Goal: Task Accomplishment & Management: Use online tool/utility

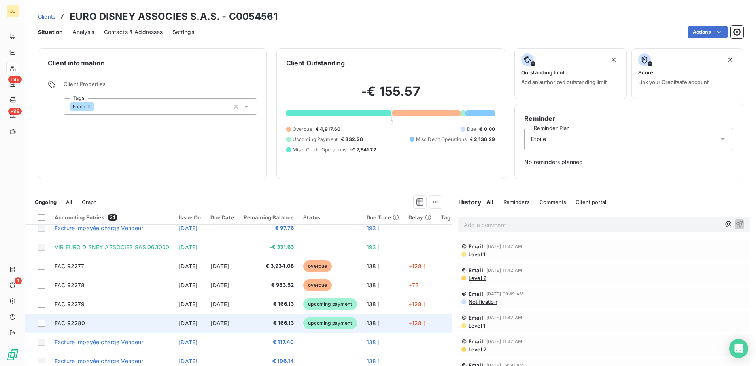
scroll to position [277, 0]
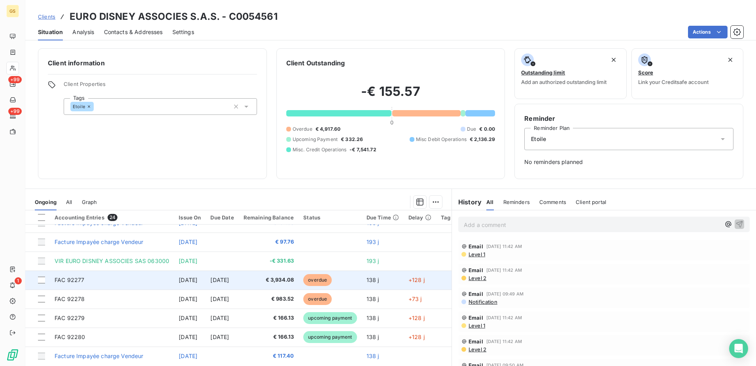
click at [404, 278] on td "138 j" at bounding box center [383, 279] width 42 height 19
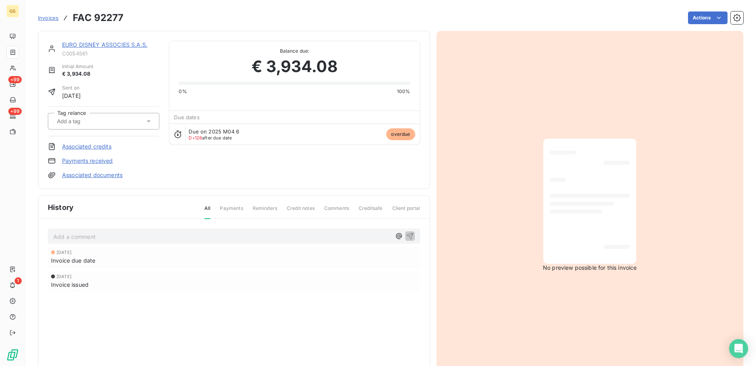
click at [102, 174] on link "Associated documents" at bounding box center [92, 175] width 61 height 8
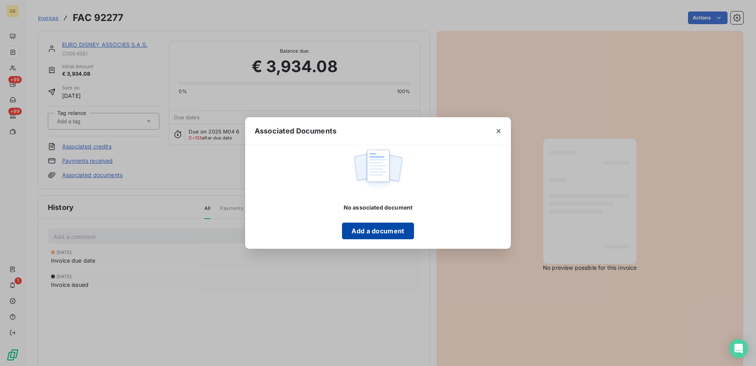
click at [365, 224] on button "Add a document" at bounding box center [378, 230] width 72 height 17
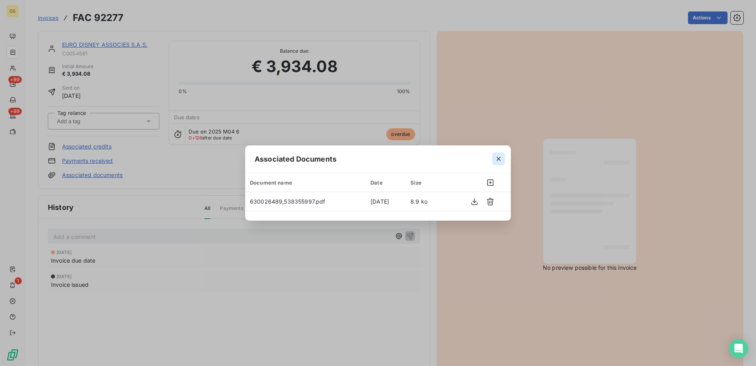
click at [501, 158] on icon "button" at bounding box center [499, 159] width 8 height 8
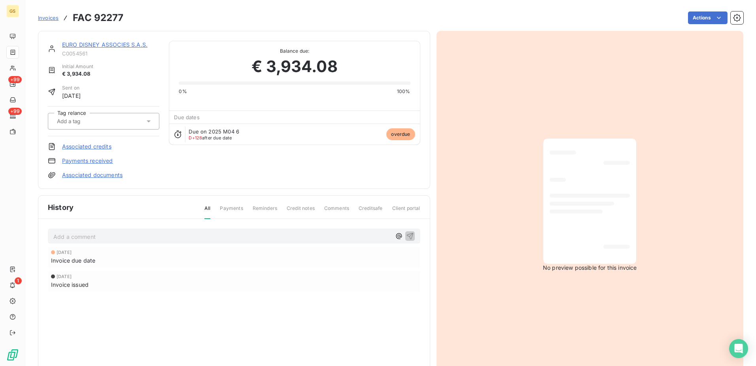
click at [98, 165] on div "EURO DISNEY ASSOCIES S.A.S. C0054561 Initial Amount € 3,934.08 Sent on [DATE] T…" at bounding box center [104, 110] width 112 height 138
click at [100, 162] on link "Payments received" at bounding box center [87, 161] width 51 height 8
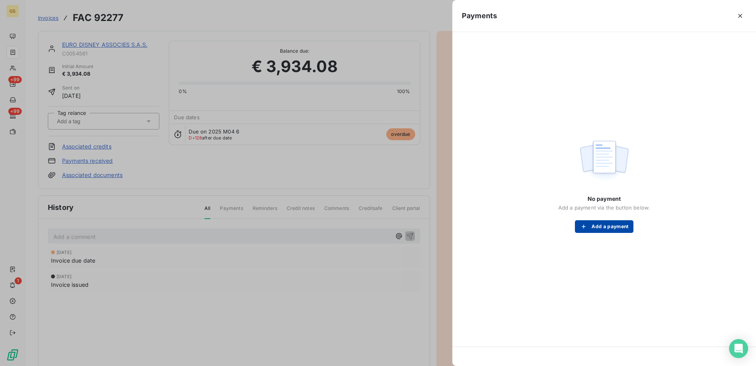
click at [617, 227] on button "Add a payment" at bounding box center [604, 226] width 58 height 13
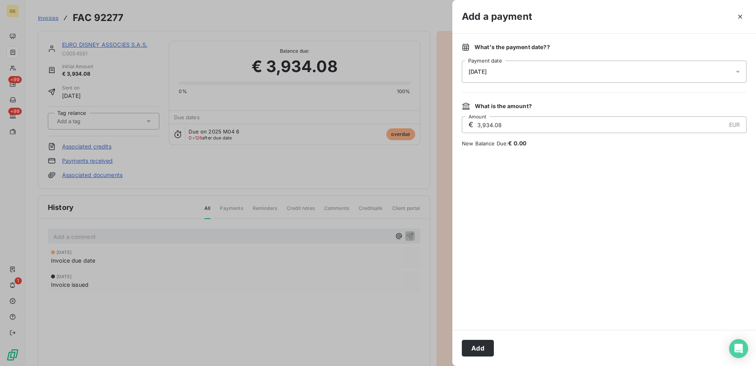
click at [506, 61] on div "[DATE]" at bounding box center [604, 72] width 285 height 22
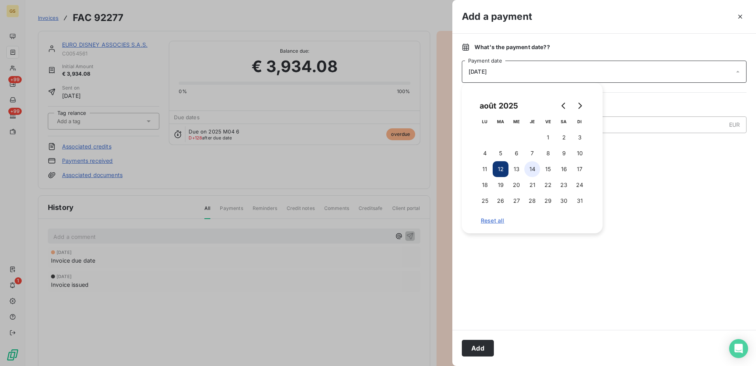
click at [532, 171] on button "14" at bounding box center [533, 169] width 16 height 16
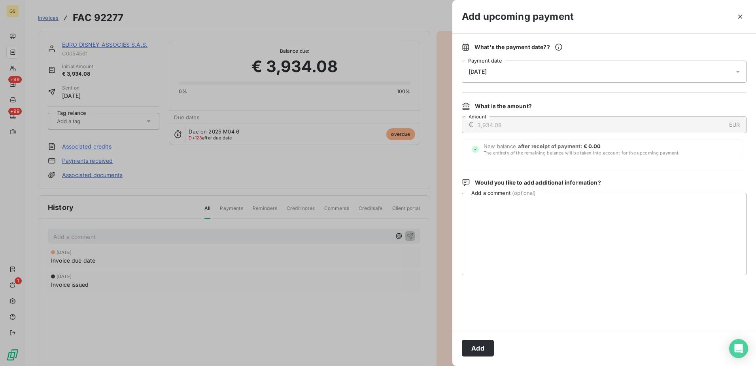
click at [491, 294] on div at bounding box center [604, 302] width 285 height 36
click at [481, 347] on button "Add" at bounding box center [478, 347] width 32 height 17
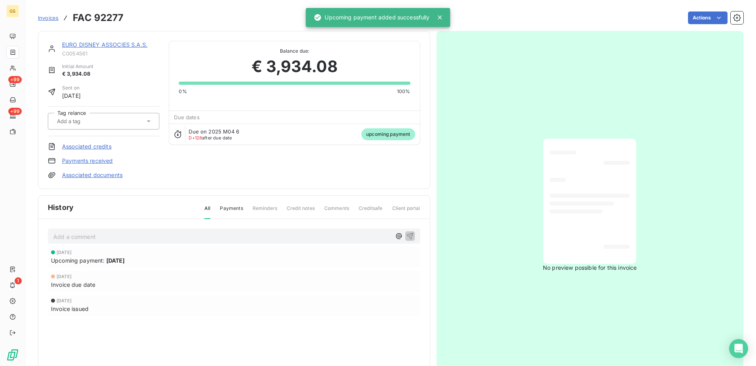
click at [95, 47] on link "EURO DISNEY ASSOCIES S.A.S." at bounding box center [104, 44] width 85 height 7
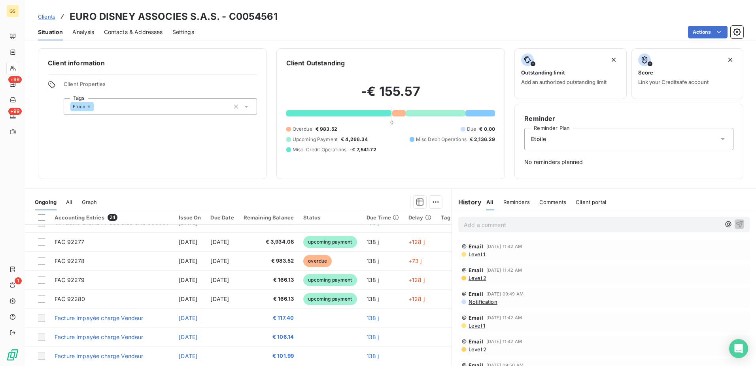
scroll to position [316, 0]
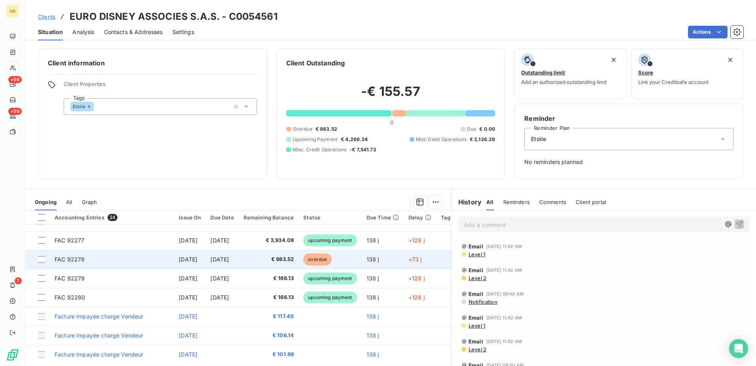
click at [362, 259] on td "overdue" at bounding box center [330, 259] width 63 height 19
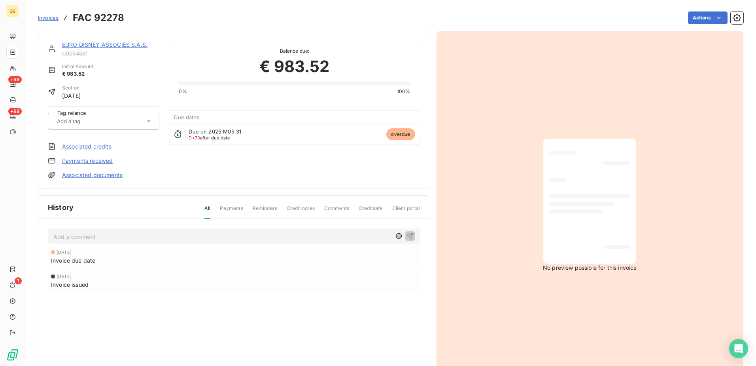
click at [103, 172] on link "Associated documents" at bounding box center [92, 175] width 61 height 8
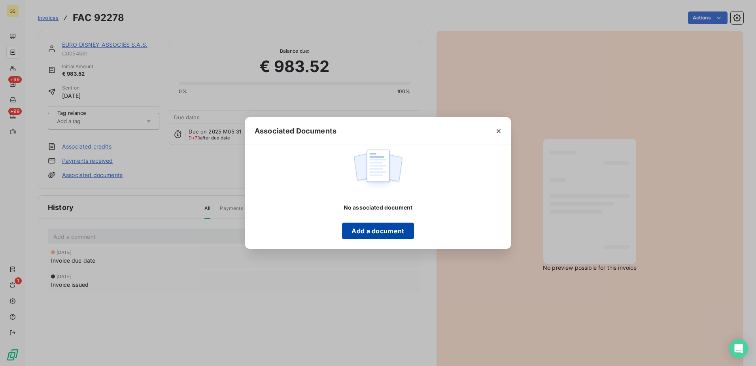
click at [366, 231] on button "Add a document" at bounding box center [378, 230] width 72 height 17
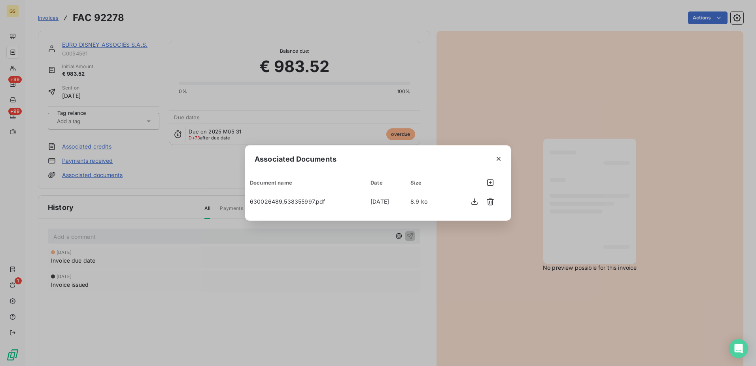
click at [207, 167] on div "Associated Documents Document name Date Size 630026489_538355997.pdf [DATE] 8.9…" at bounding box center [378, 183] width 756 height 366
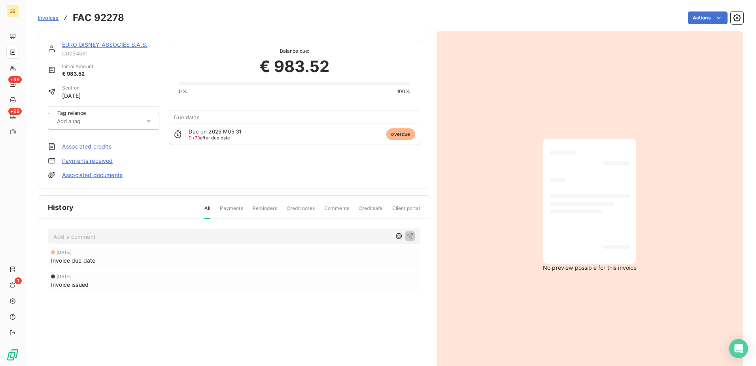
click at [100, 162] on link "Payments received" at bounding box center [87, 161] width 51 height 8
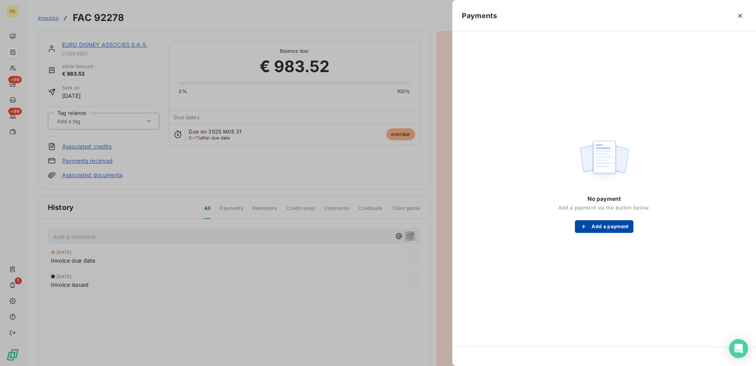
click at [631, 228] on button "Add a payment" at bounding box center [604, 226] width 58 height 13
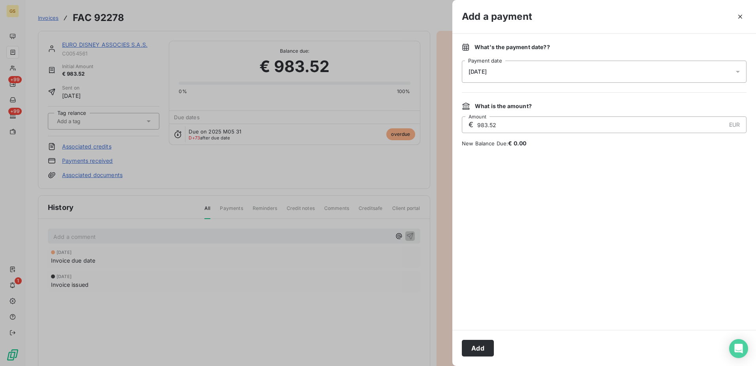
click at [542, 78] on div "[DATE]" at bounding box center [604, 72] width 285 height 22
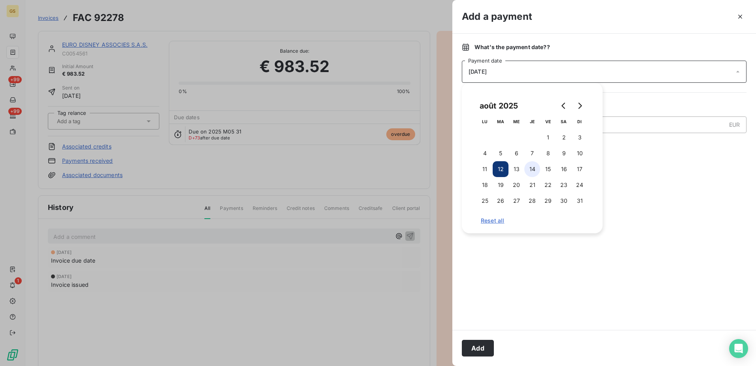
click at [532, 171] on button "14" at bounding box center [533, 169] width 16 height 16
click at [495, 328] on div "What's the payment date? ? [DATE] Payment date What is the amount? € 983.52 EUR…" at bounding box center [605, 182] width 304 height 296
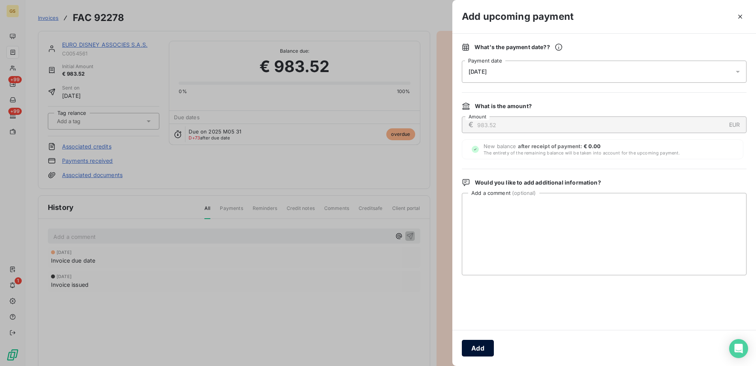
click at [485, 352] on button "Add" at bounding box center [478, 347] width 32 height 17
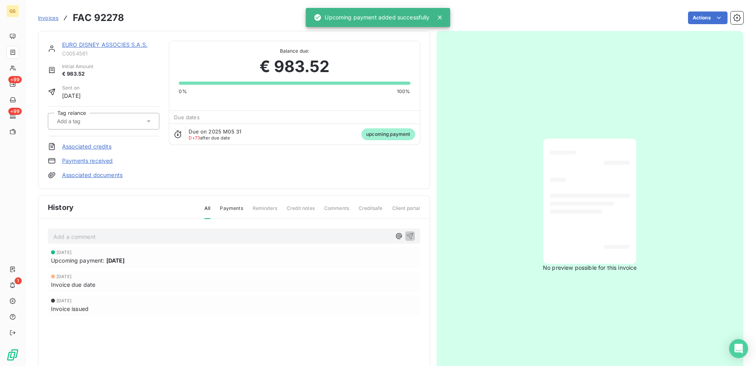
click at [268, 150] on div "EURO DISNEY ASSOCIES S.A.S. C0054561 Initial Amount € 983.52 Sent on [DATE] Tag…" at bounding box center [234, 110] width 373 height 138
click at [116, 43] on link "EURO DISNEY ASSOCIES S.A.S." at bounding box center [104, 44] width 85 height 7
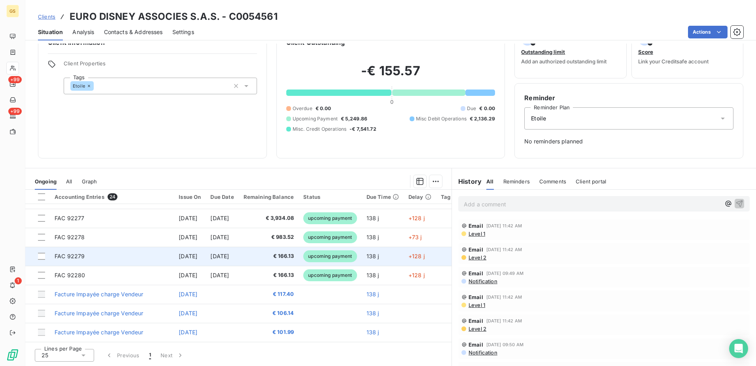
scroll to position [321, 0]
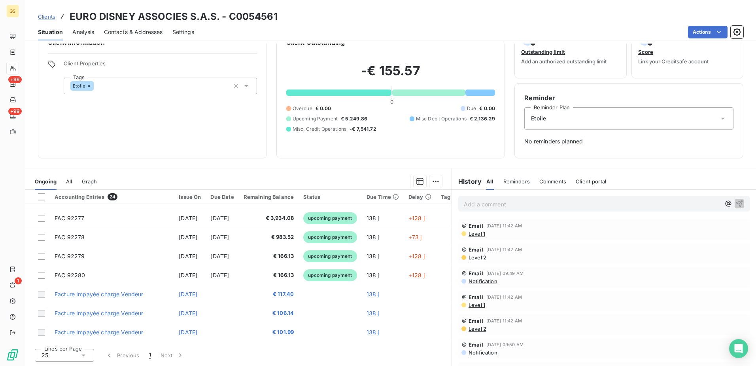
click at [70, 183] on span "All" at bounding box center [69, 181] width 6 height 6
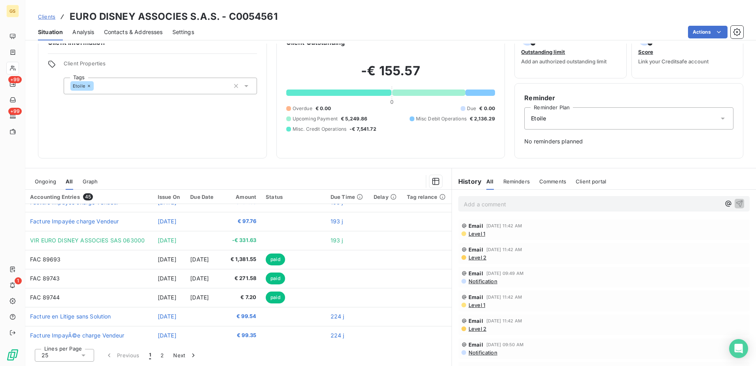
scroll to position [142, 0]
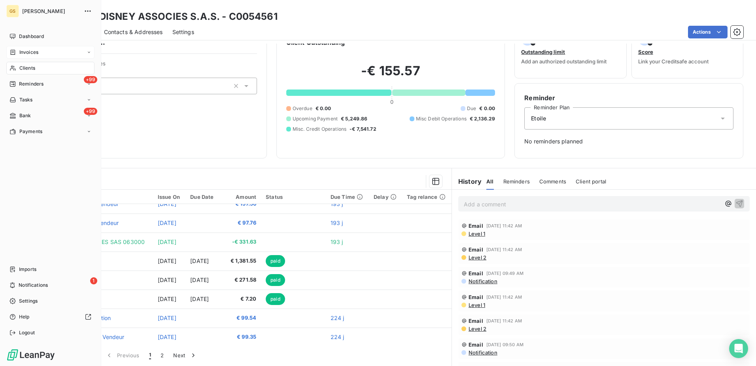
click at [22, 56] on div "Invoices" at bounding box center [50, 52] width 88 height 13
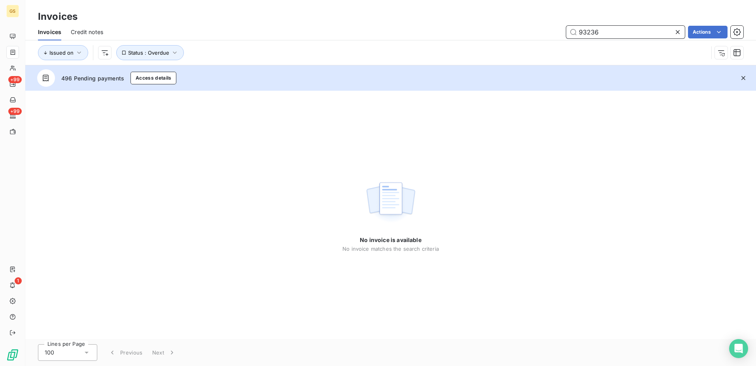
drag, startPoint x: 631, startPoint y: 29, endPoint x: 437, endPoint y: 18, distance: 194.2
click at [437, 18] on div "Invoices Invoices Credit notes 93236 Actions Issued on Status : Overdue" at bounding box center [390, 32] width 731 height 65
type input "84704"
click at [604, 31] on input "84704" at bounding box center [625, 32] width 119 height 13
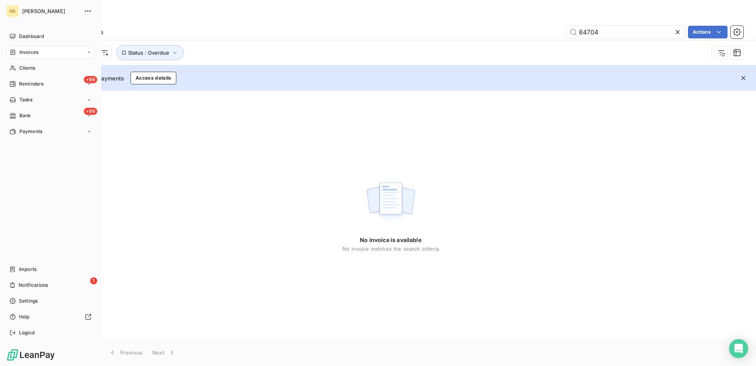
click at [25, 61] on nav "Dashboard Invoices Clients +99 Reminders Tasks +99 Bank Payments" at bounding box center [50, 84] width 88 height 108
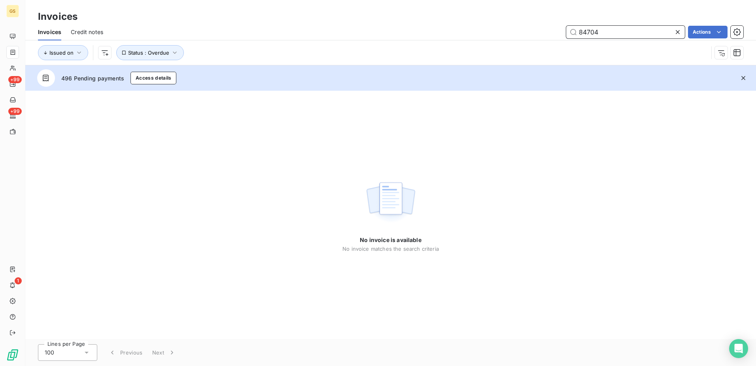
click at [584, 34] on input "84704" at bounding box center [625, 32] width 119 height 13
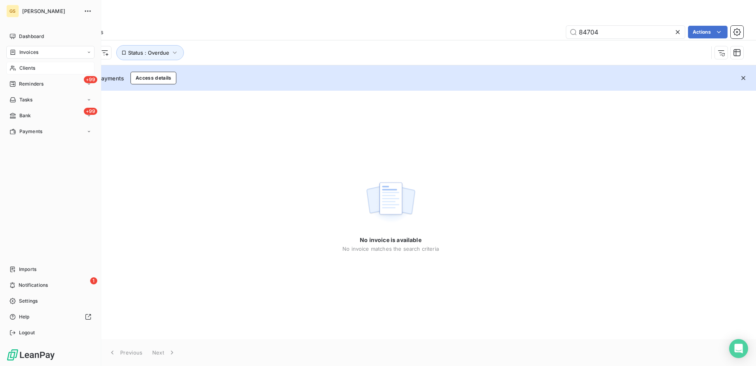
click at [18, 67] on div "Clients" at bounding box center [50, 68] width 88 height 13
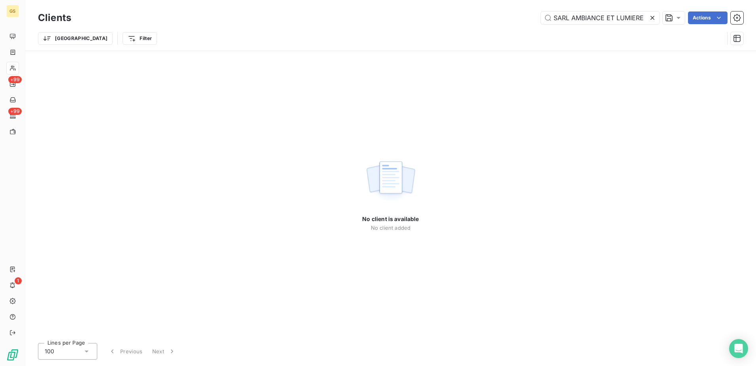
drag, startPoint x: 572, startPoint y: 17, endPoint x: 455, endPoint y: 18, distance: 117.1
click at [458, 18] on div "SARL AMBIANCE ET LUMIERE Actions" at bounding box center [412, 17] width 663 height 13
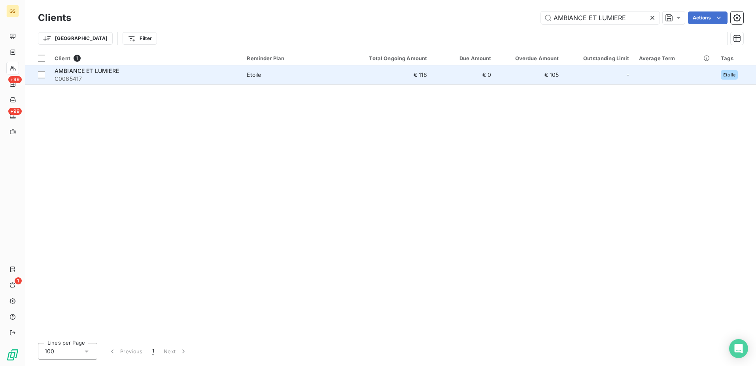
type input "AMBIANCE ET LUMIERE"
click at [408, 75] on td "€ 118" at bounding box center [390, 74] width 86 height 19
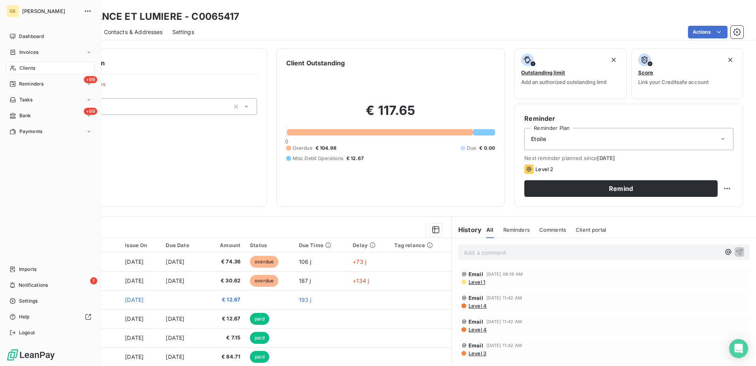
drag, startPoint x: 32, startPoint y: 73, endPoint x: 65, endPoint y: 69, distance: 33.4
click at [32, 73] on div "Clients" at bounding box center [50, 68] width 88 height 13
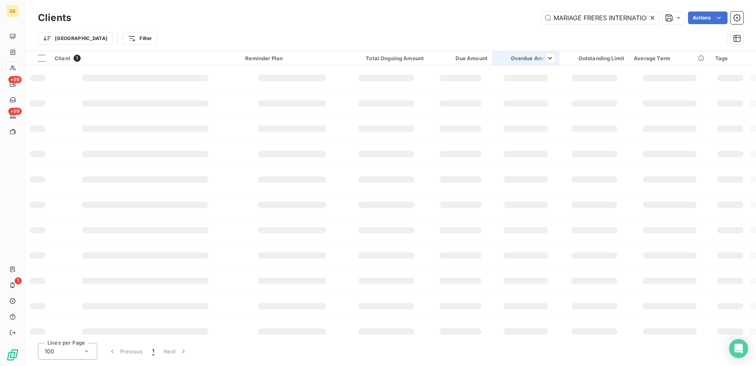
scroll to position [0, 13]
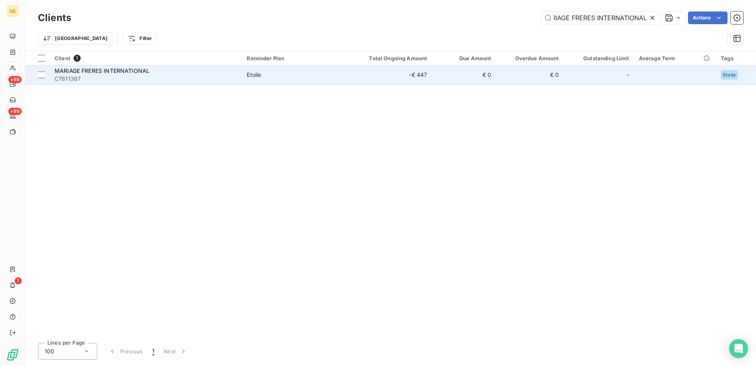
type input "MARIAGE FRERES INTERNATIONAL"
click at [353, 77] on td "-€ 447" at bounding box center [390, 74] width 86 height 19
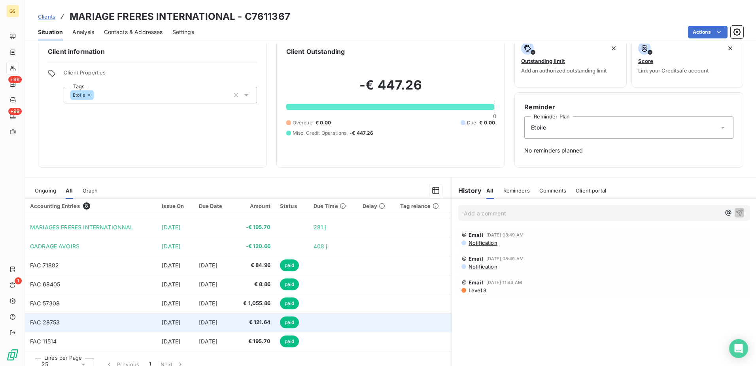
scroll to position [21, 0]
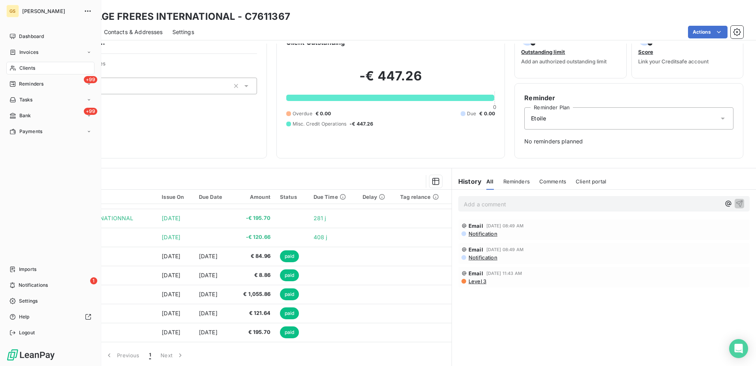
drag, startPoint x: 27, startPoint y: 64, endPoint x: 70, endPoint y: 63, distance: 43.5
click at [27, 64] on span "Clients" at bounding box center [27, 67] width 16 height 7
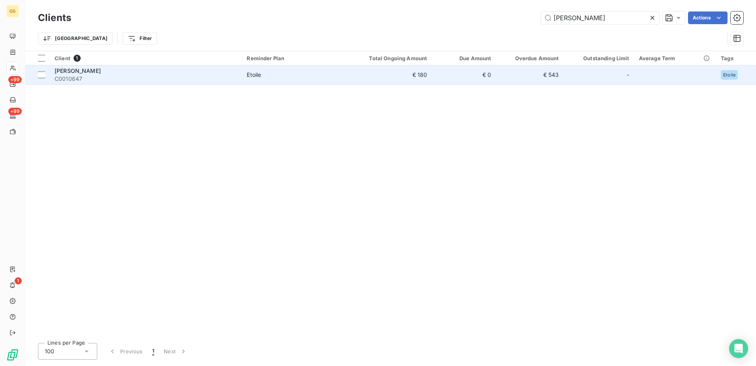
type input "[PERSON_NAME]"
click at [225, 80] on span "C0010647" at bounding box center [146, 79] width 183 height 8
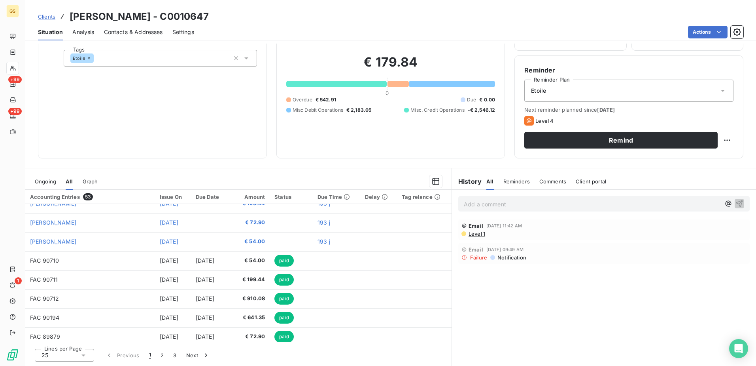
scroll to position [337, 0]
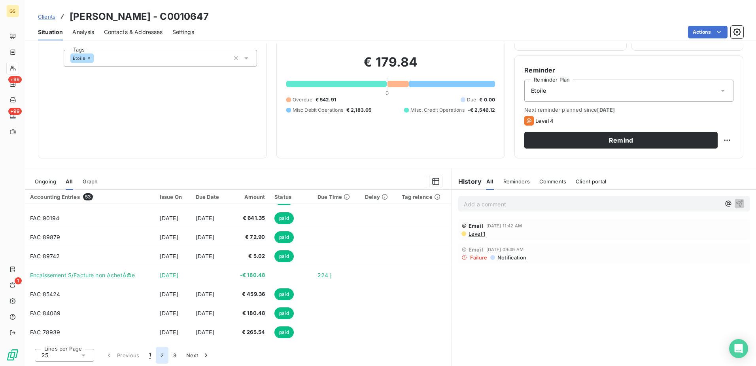
click at [164, 354] on button "2" at bounding box center [162, 355] width 13 height 17
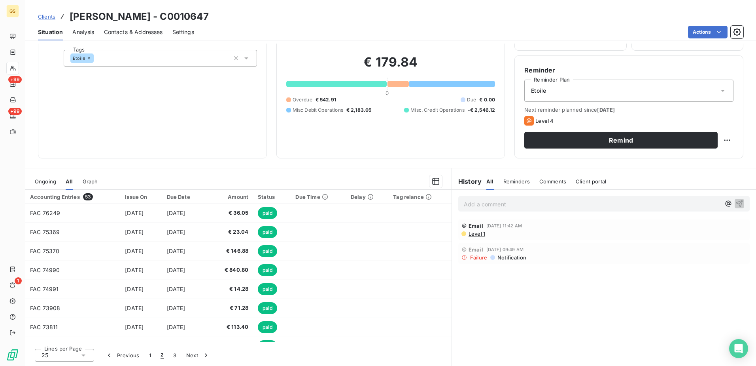
scroll to position [0, 0]
click at [150, 353] on button "1" at bounding box center [149, 355] width 11 height 17
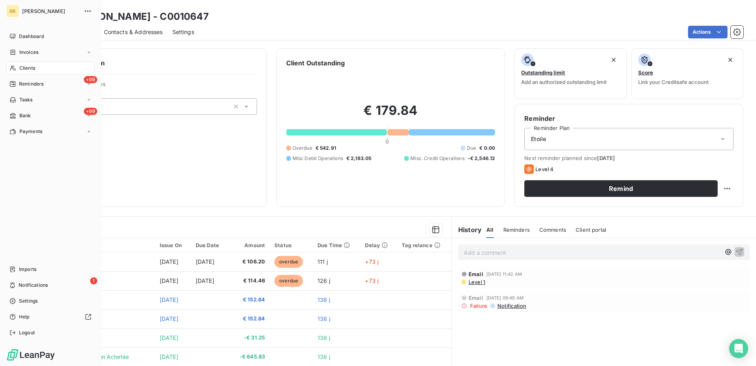
drag, startPoint x: 38, startPoint y: 65, endPoint x: 77, endPoint y: 64, distance: 38.8
click at [38, 65] on div "Clients" at bounding box center [50, 68] width 88 height 13
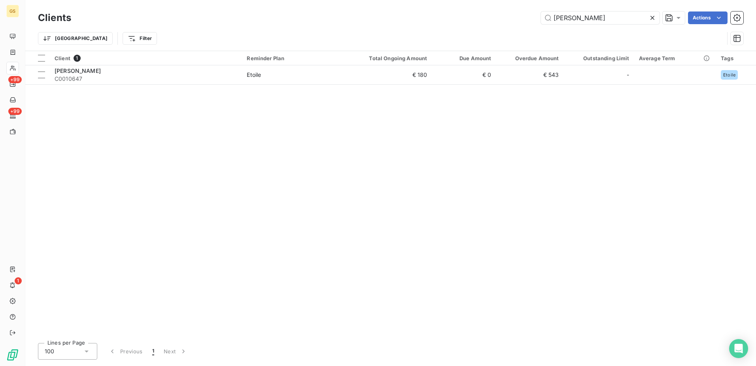
drag, startPoint x: 584, startPoint y: 17, endPoint x: 510, endPoint y: 15, distance: 74.4
click at [518, 17] on div "[PERSON_NAME] Actions" at bounding box center [412, 17] width 663 height 13
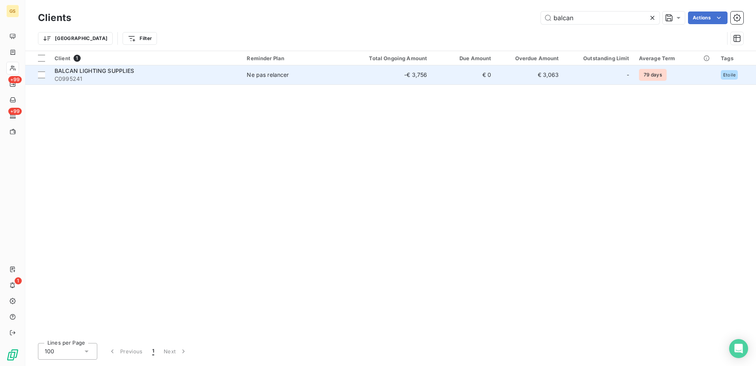
type input "balcan"
click at [374, 68] on td "-€ 3,756" at bounding box center [390, 74] width 86 height 19
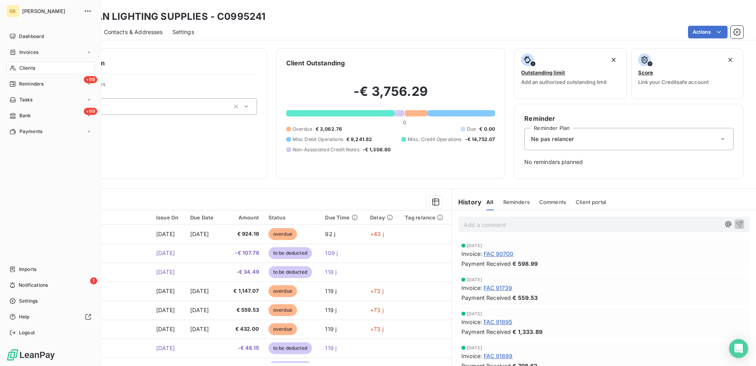
drag, startPoint x: 36, startPoint y: 68, endPoint x: 95, endPoint y: 61, distance: 59.7
click at [36, 68] on div "Clients" at bounding box center [50, 68] width 88 height 13
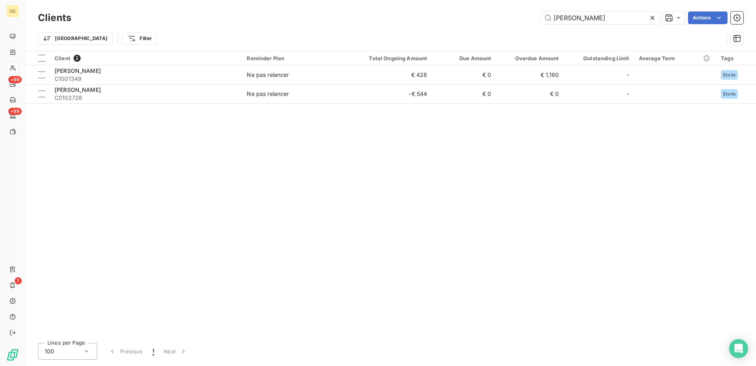
type input "[PERSON_NAME]"
click at [222, 106] on div "Client 2 Reminder Plan Total Ongoing Amount Due Amount Overdue Amount Outstandi…" at bounding box center [390, 193] width 731 height 285
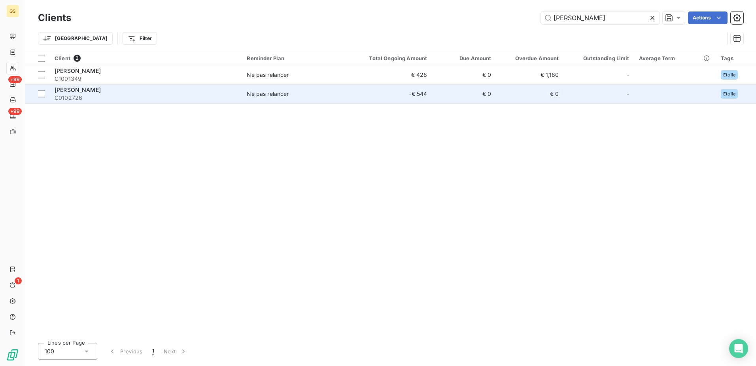
click at [218, 95] on span "C0102726" at bounding box center [146, 98] width 183 height 8
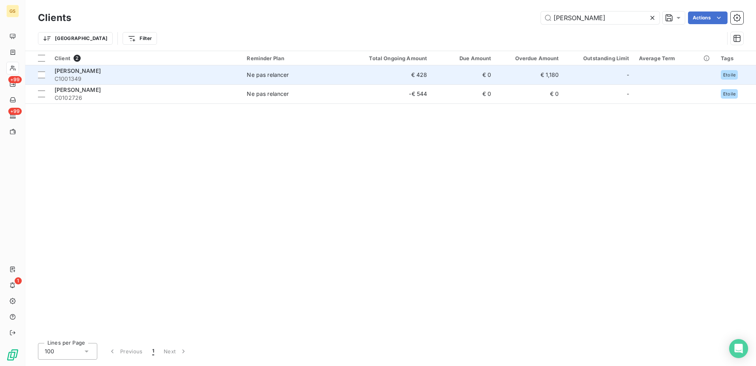
click at [148, 72] on div "[PERSON_NAME]" at bounding box center [146, 71] width 183 height 8
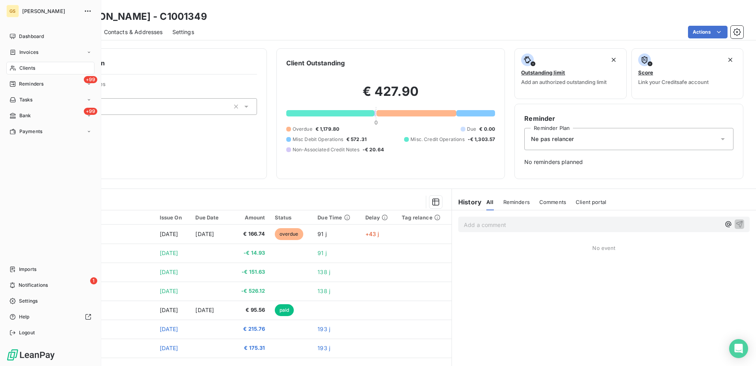
click at [24, 61] on nav "Dashboard Invoices Clients +99 Reminders Tasks +99 Bank Payments" at bounding box center [50, 84] width 88 height 108
click at [24, 62] on div "Clients" at bounding box center [50, 68] width 88 height 13
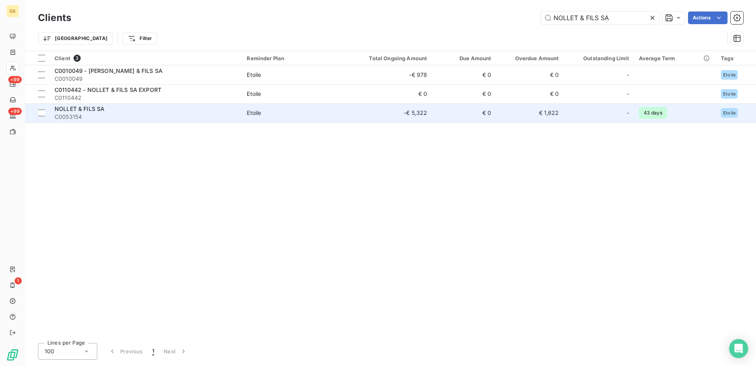
type input "NOLLET & FILS SA"
click at [260, 117] on td "Etoile" at bounding box center [294, 112] width 104 height 19
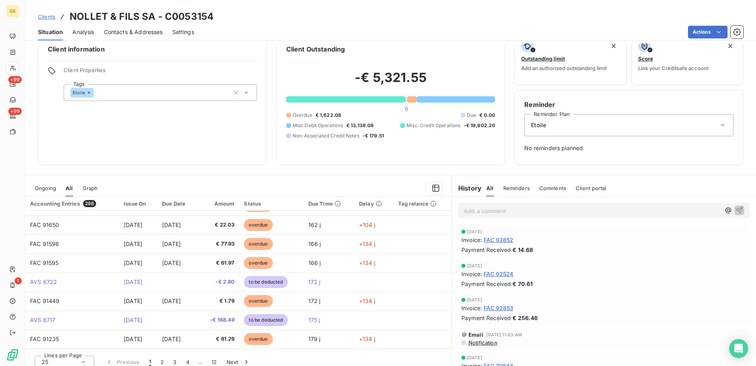
scroll to position [21, 0]
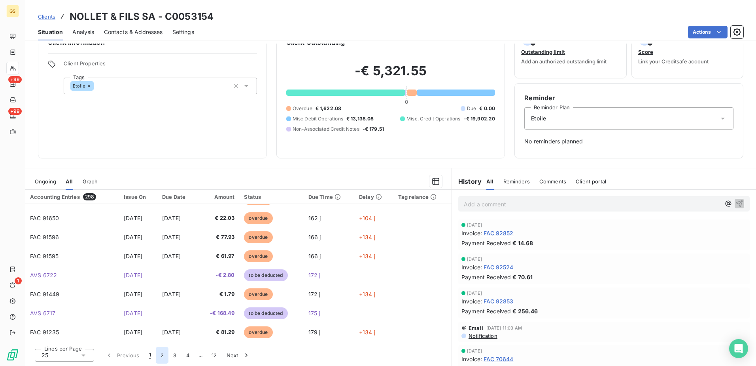
click at [162, 351] on button "2" at bounding box center [162, 355] width 13 height 17
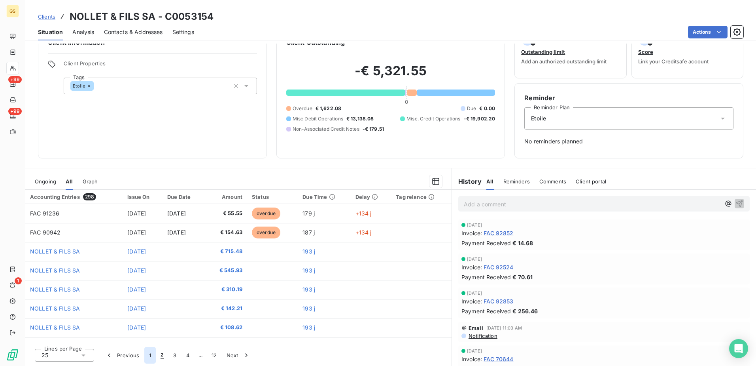
click at [150, 357] on button "1" at bounding box center [149, 355] width 11 height 17
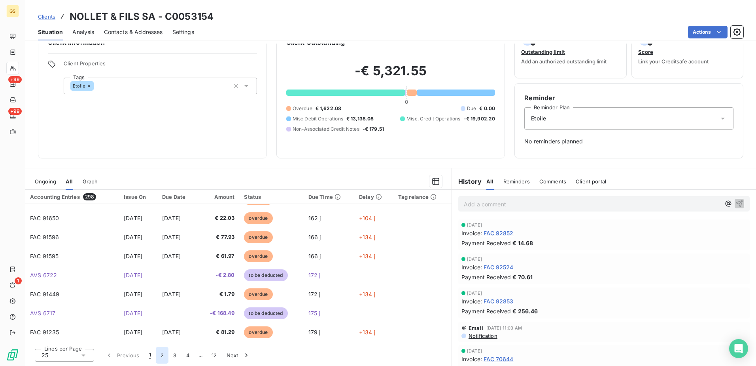
click at [163, 359] on button "2" at bounding box center [162, 355] width 13 height 17
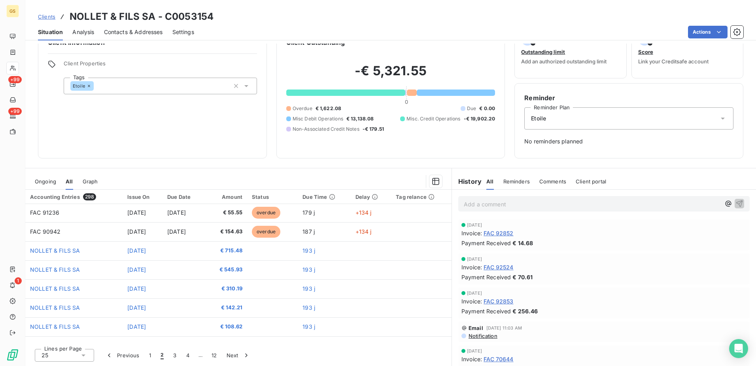
scroll to position [0, 0]
click at [150, 353] on button "1" at bounding box center [149, 355] width 11 height 17
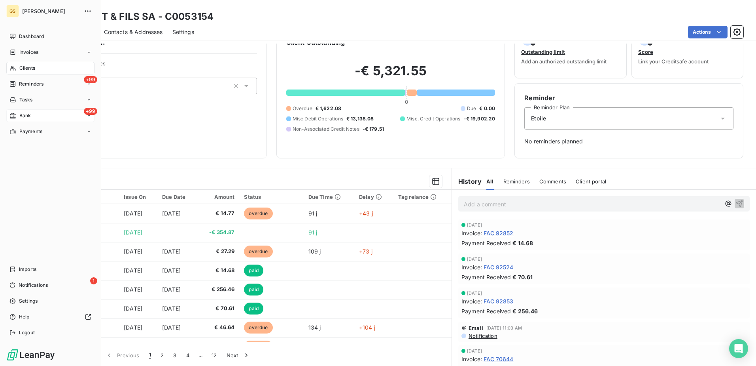
click at [17, 114] on div "Bank" at bounding box center [19, 115] width 21 height 7
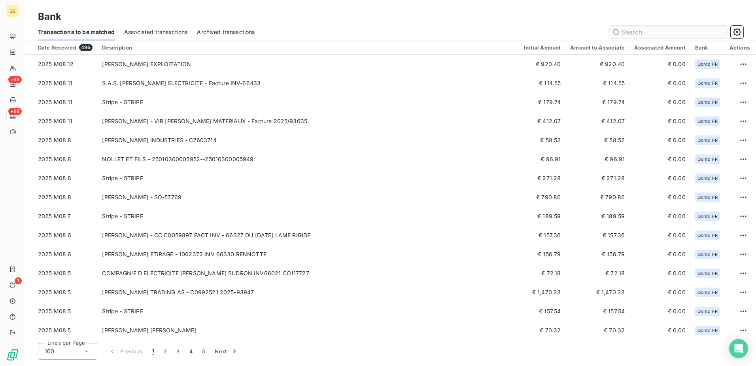
click at [631, 33] on input "text" at bounding box center [668, 32] width 119 height 13
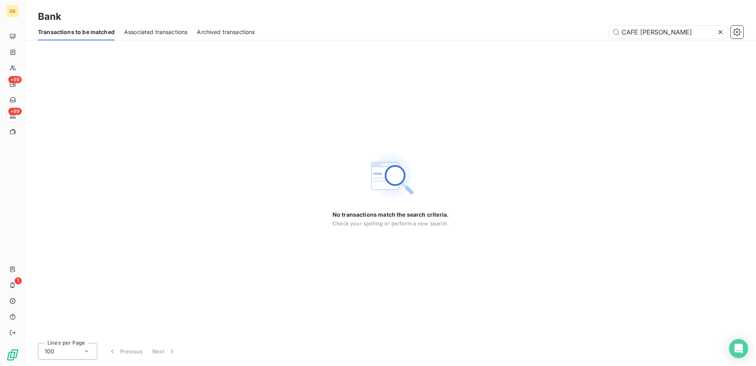
drag, startPoint x: 640, startPoint y: 31, endPoint x: 570, endPoint y: 32, distance: 69.2
click at [576, 32] on div "CAFE [PERSON_NAME]" at bounding box center [504, 32] width 479 height 13
type input "[PERSON_NAME]"
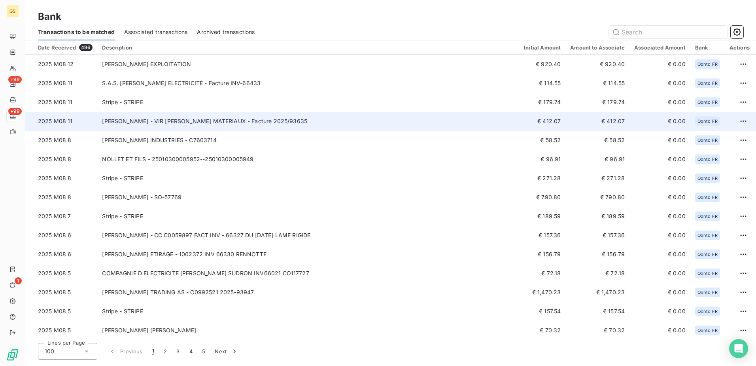
click at [301, 113] on td "[PERSON_NAME] - VIR [PERSON_NAME] MATERIAUX - Facture 2025/93635" at bounding box center [308, 121] width 422 height 19
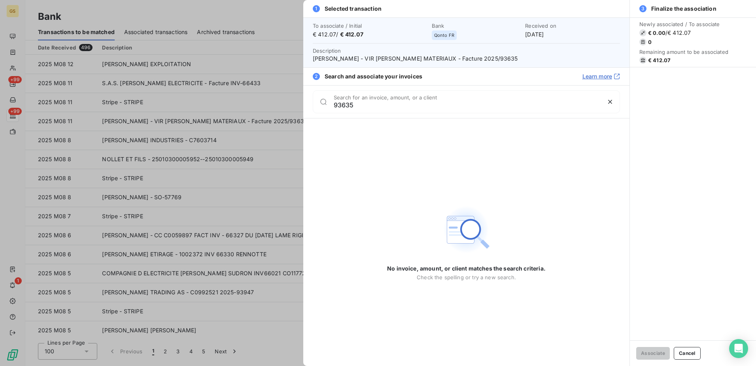
type input "93635"
click at [488, 49] on span "Description [PERSON_NAME] - VIR [PERSON_NAME] MATERIAUX - Facture 2025/93635" at bounding box center [466, 55] width 307 height 16
click at [485, 63] on div "To associate / Initial € 412.07 / € 412.07 Bank Qonto FR Received on [DATE] Des…" at bounding box center [466, 42] width 326 height 50
copy span "93635"
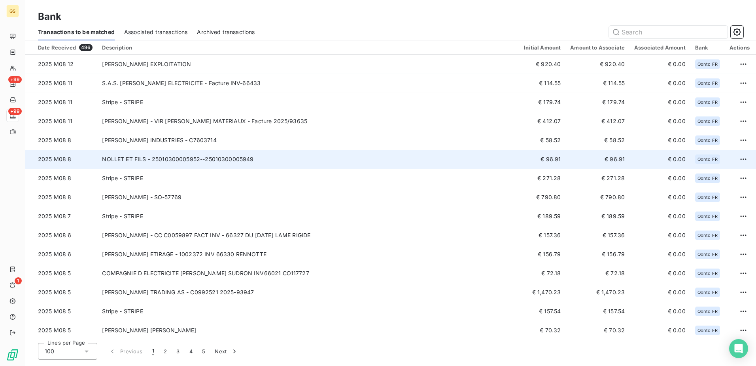
click at [283, 154] on td "NOLLET ET FILS - 25010300005952--25010300005949" at bounding box center [308, 159] width 422 height 19
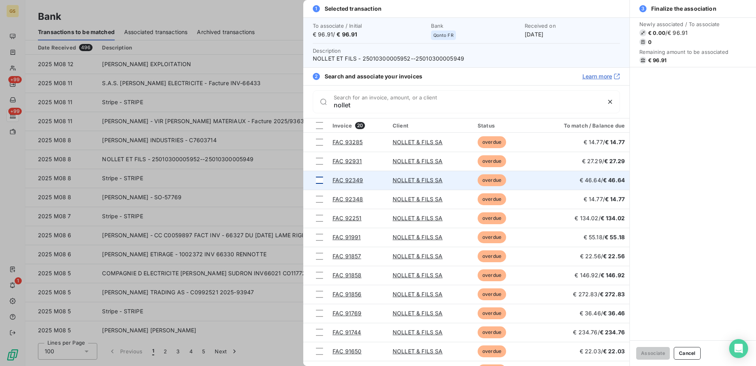
type input "nollet"
click at [319, 183] on div at bounding box center [319, 179] width 7 height 7
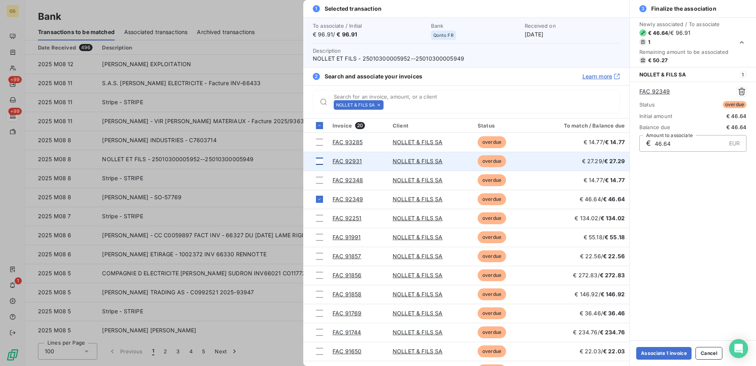
click at [318, 162] on div at bounding box center [319, 160] width 7 height 7
click at [318, 162] on icon at bounding box center [319, 161] width 5 height 5
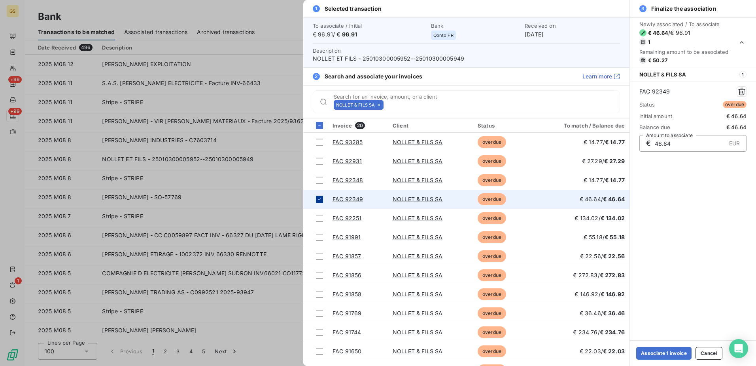
click at [317, 200] on div at bounding box center [319, 198] width 7 height 7
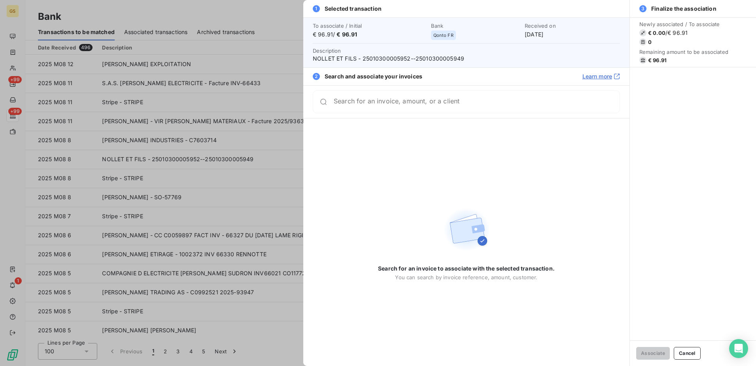
click at [225, 161] on div at bounding box center [378, 183] width 756 height 366
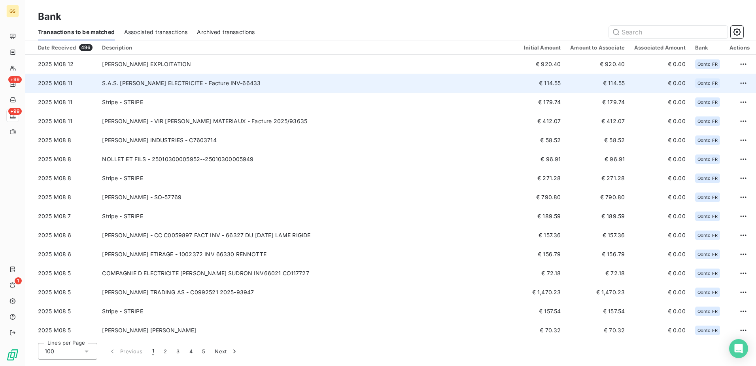
click at [318, 76] on td "S.A.S. [PERSON_NAME] ELECTRICITE - Facture INV-66433" at bounding box center [308, 83] width 422 height 19
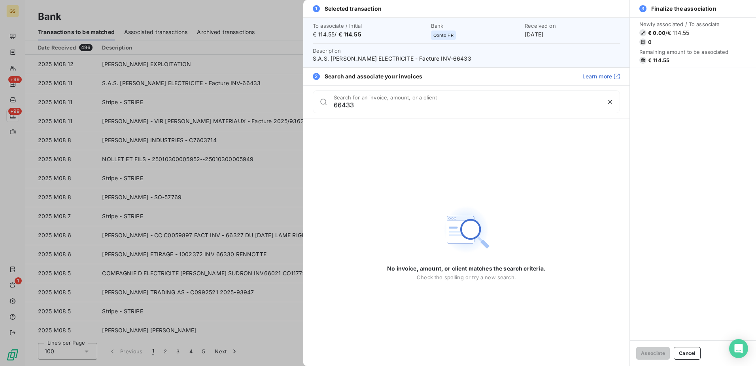
type input "66433"
click at [296, 104] on div at bounding box center [378, 183] width 756 height 366
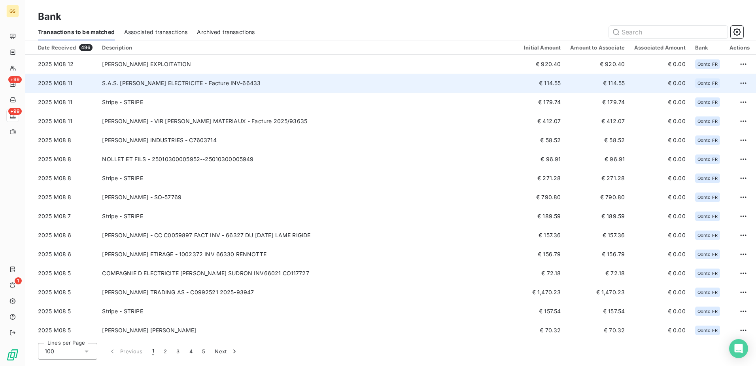
click at [326, 78] on td "S.A.S. [PERSON_NAME] ELECTRICITE - Facture INV-66433" at bounding box center [308, 83] width 422 height 19
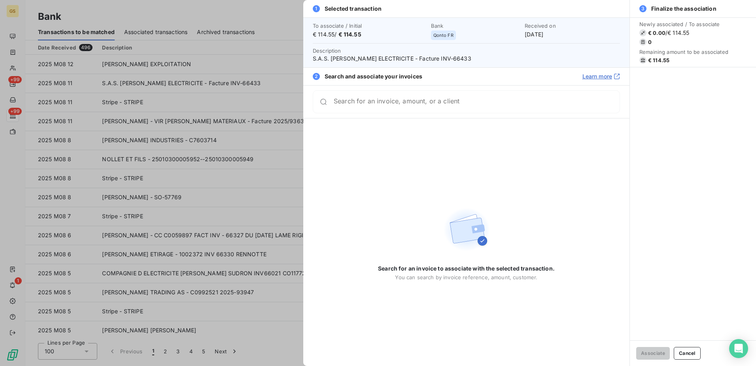
drag, startPoint x: 477, startPoint y: 60, endPoint x: 445, endPoint y: 59, distance: 32.8
click at [445, 59] on span "S.A.S. [PERSON_NAME] ELECTRICITE - Facture INV-66433" at bounding box center [466, 59] width 307 height 8
copy span "INV-66433"
click at [453, 102] on input "Search for an invoice, amount, or a client" at bounding box center [477, 105] width 286 height 8
paste input "INV-66433"
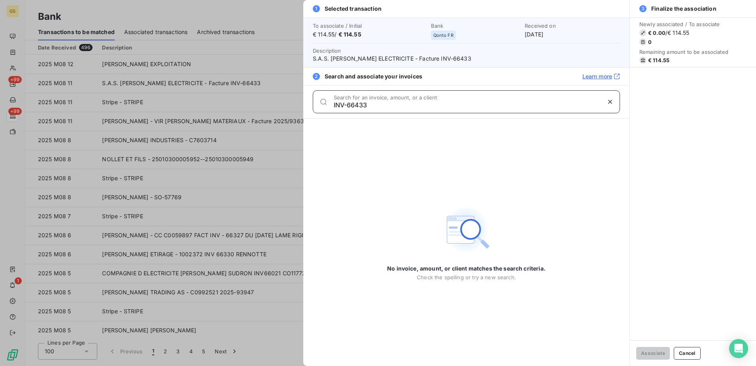
type input "INV-66433"
click at [216, 142] on div at bounding box center [378, 183] width 756 height 366
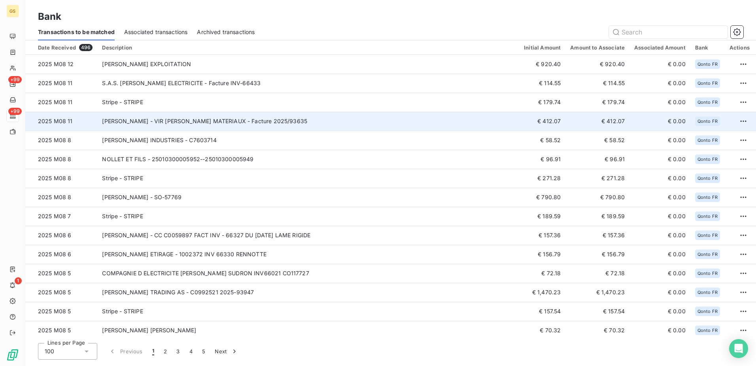
click at [320, 119] on td "[PERSON_NAME] - VIR [PERSON_NAME] MATERIAUX - Facture 2025/93635" at bounding box center [308, 121] width 422 height 19
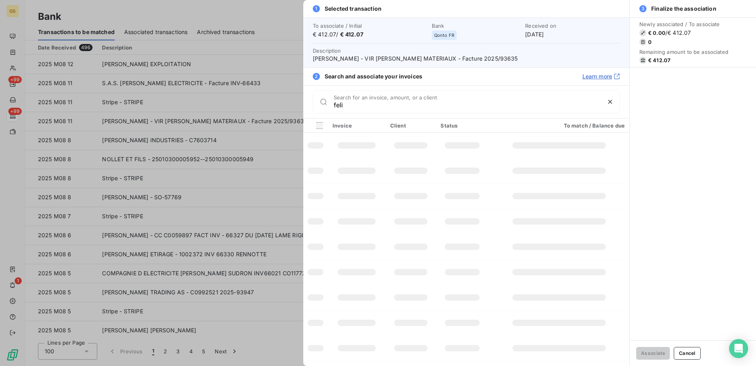
type input "[PERSON_NAME]"
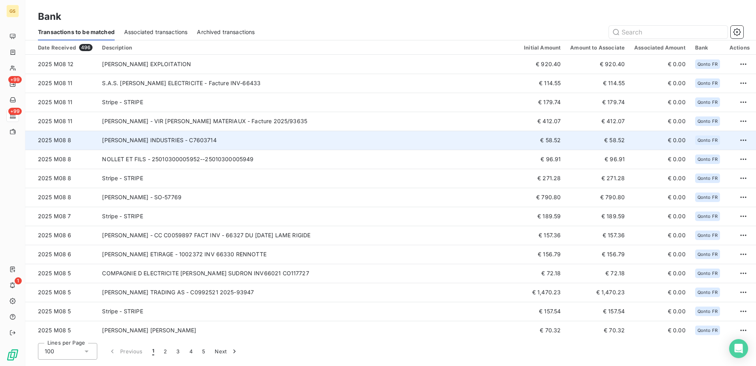
click at [367, 138] on td "[PERSON_NAME] INDUSTRIES - C7603714" at bounding box center [308, 140] width 422 height 19
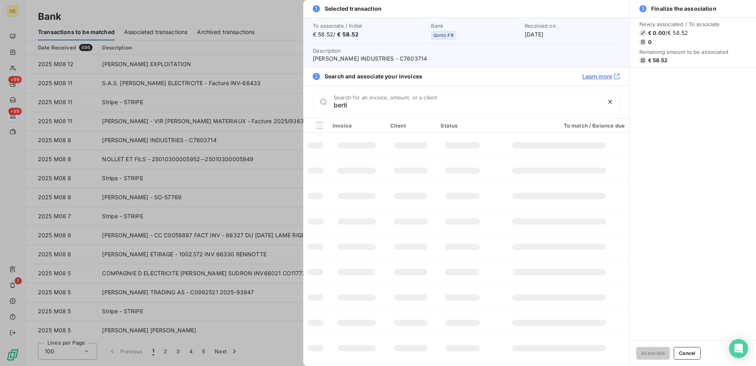
type input "bertin"
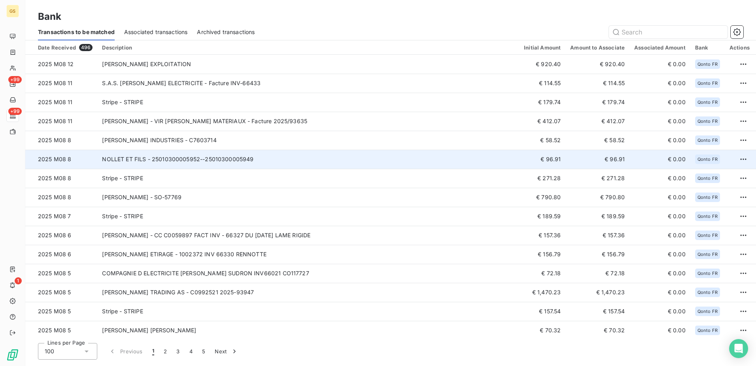
click at [294, 157] on td "NOLLET ET FILS - 25010300005952--25010300005949" at bounding box center [308, 159] width 422 height 19
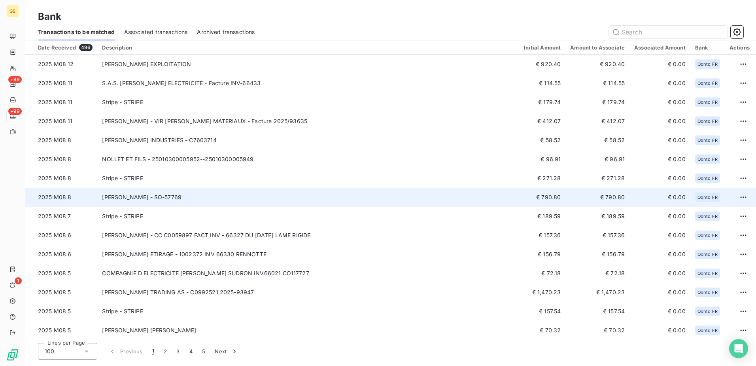
click at [249, 188] on td "[PERSON_NAME] - SO-57769" at bounding box center [308, 197] width 422 height 19
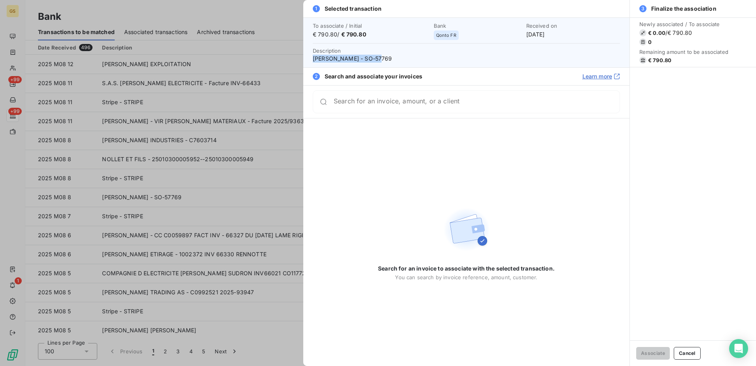
drag, startPoint x: 313, startPoint y: 58, endPoint x: 397, endPoint y: 62, distance: 84.4
click at [397, 62] on span "[PERSON_NAME] - SO-57769" at bounding box center [466, 59] width 307 height 8
click at [377, 49] on span "Description [PERSON_NAME] - SO-57769" at bounding box center [466, 55] width 307 height 16
drag, startPoint x: 381, startPoint y: 57, endPoint x: 316, endPoint y: 59, distance: 64.1
click at [312, 58] on div "To associate / Initial € 790.80 / € 790.80 Bank Qonto FR Received on [DATE] Des…" at bounding box center [466, 42] width 326 height 50
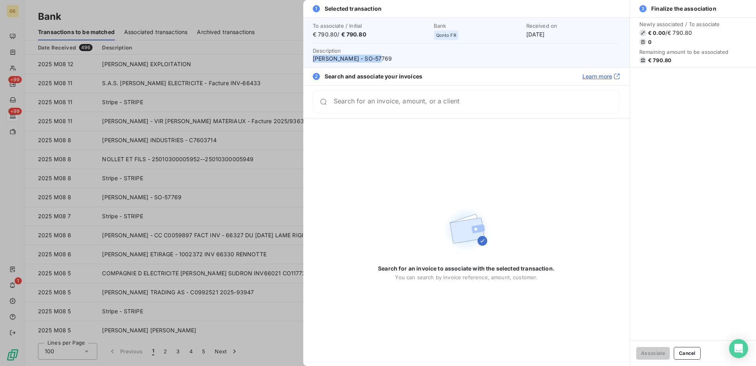
copy span "[PERSON_NAME] - SO-57769"
click at [269, 185] on div at bounding box center [378, 183] width 756 height 366
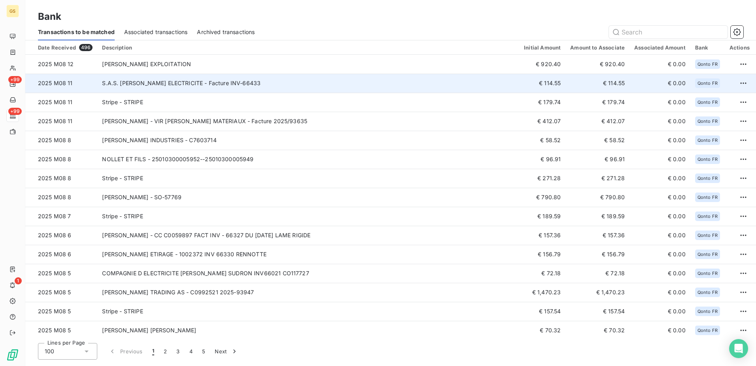
click at [285, 84] on td "S.A.S. [PERSON_NAME] ELECTRICITE - Facture INV-66433" at bounding box center [308, 83] width 422 height 19
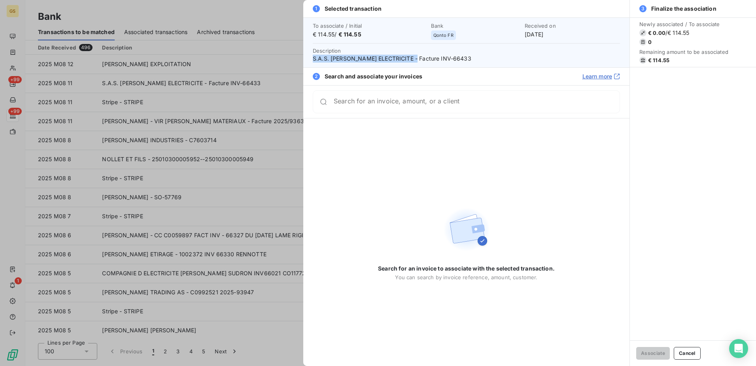
drag, startPoint x: 311, startPoint y: 57, endPoint x: 416, endPoint y: 58, distance: 105.2
click at [416, 58] on div "To associate / Initial € 114.55 / € 114.55 Bank Qonto FR Received on [DATE] Des…" at bounding box center [466, 42] width 326 height 50
copy span "[PERSON_NAME] ELECTRICITE"
click at [231, 182] on div at bounding box center [378, 183] width 756 height 366
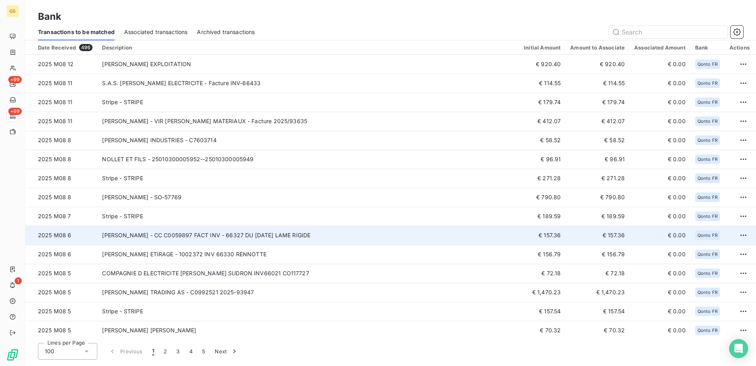
click at [368, 233] on td "[PERSON_NAME] - CC C0059897 FACT INV - 66327 DU [DATE] LAME RIGIDE" at bounding box center [308, 234] width 422 height 19
click at [418, 233] on td "[PERSON_NAME] - CC C0059897 FACT INV - 66327 DU [DATE] LAME RIGIDE" at bounding box center [308, 234] width 422 height 19
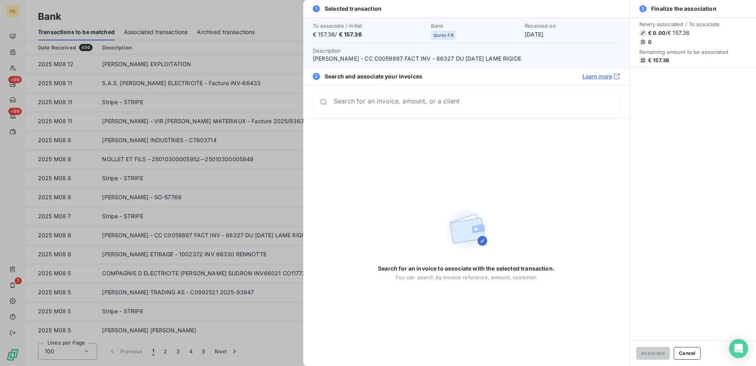
click at [214, 213] on div at bounding box center [378, 183] width 756 height 366
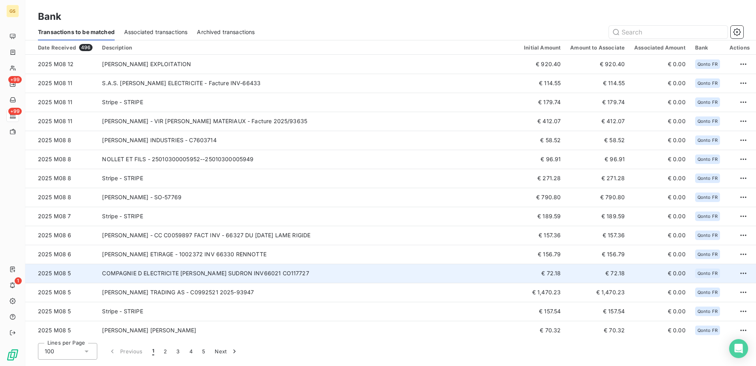
click at [352, 276] on td "COMPAGNIE D ELECTRICITE [PERSON_NAME] SUDRON INV66021 CO117727" at bounding box center [308, 272] width 422 height 19
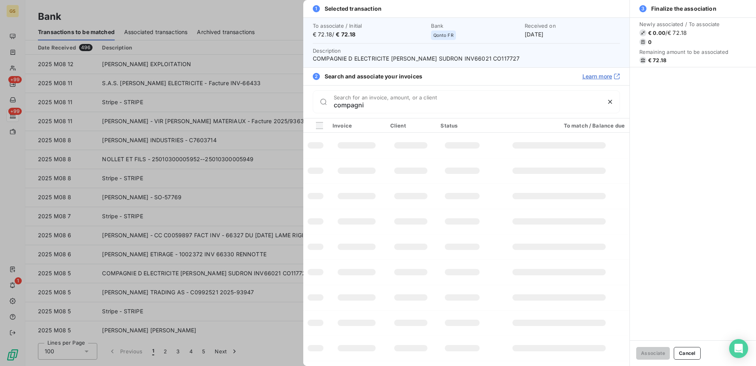
type input "compagnie"
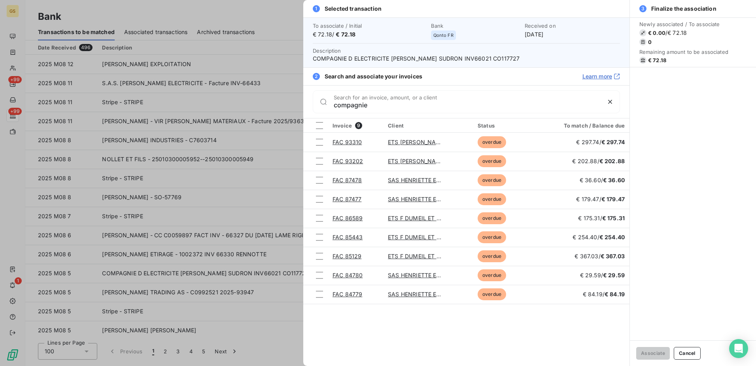
drag, startPoint x: 433, startPoint y: 106, endPoint x: 244, endPoint y: 95, distance: 189.0
click at [244, 365] on div "1 Selected transaction To associate / Initial € 72.18 / € 72.18 Bank Qonto FR R…" at bounding box center [378, 366] width 756 height 0
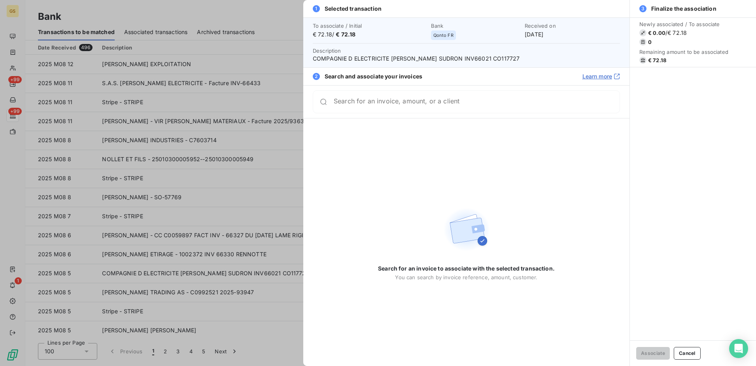
click at [238, 229] on div at bounding box center [378, 183] width 756 height 366
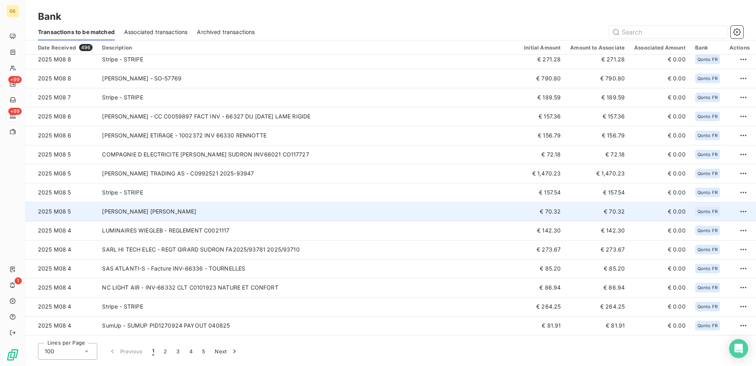
scroll to position [158, 0]
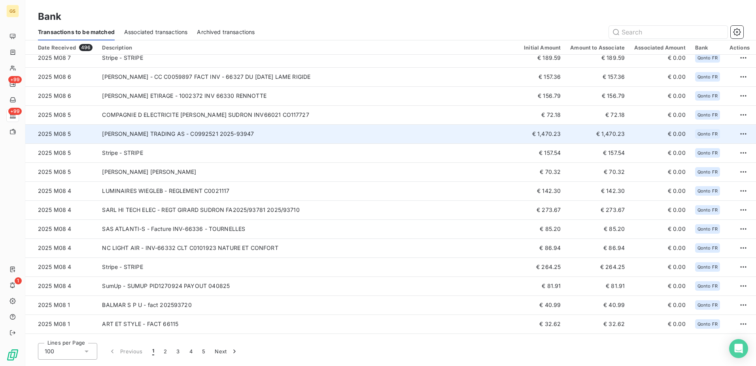
click at [335, 138] on td "[PERSON_NAME] TRADING AS - C0992521 2025-93947" at bounding box center [308, 133] width 422 height 19
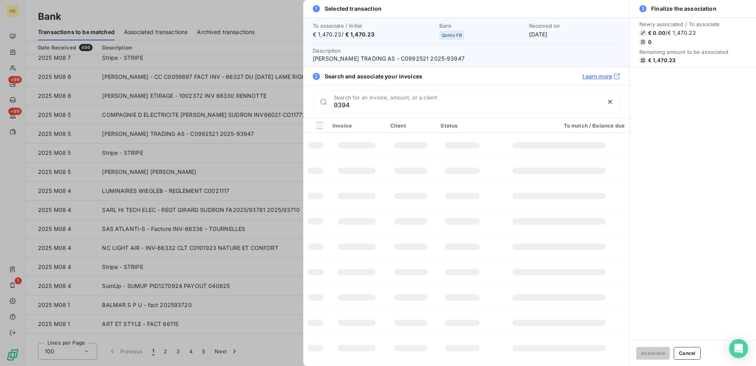
type input "93947"
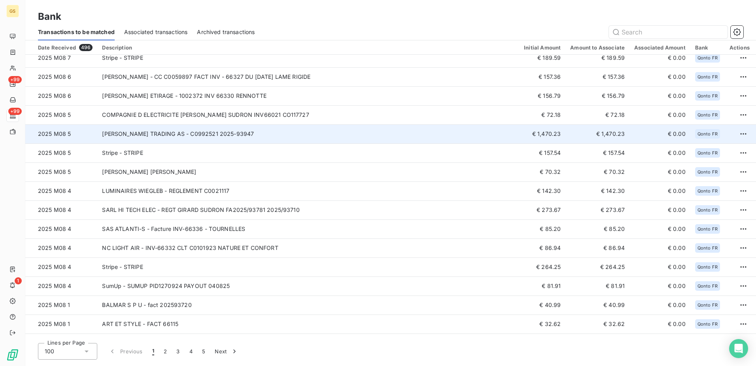
click at [301, 129] on td "[PERSON_NAME] TRADING AS - C0992521 2025-93947" at bounding box center [308, 133] width 422 height 19
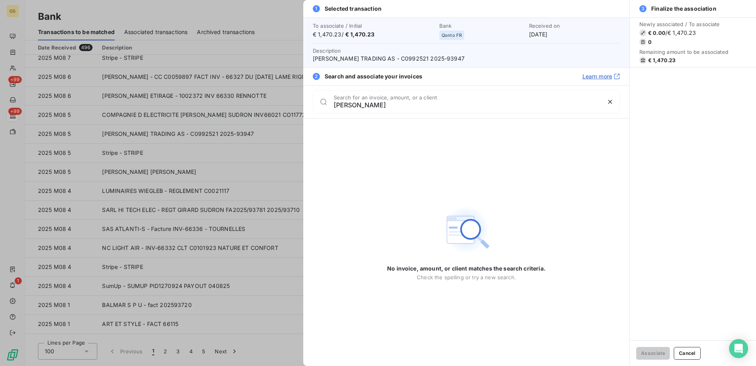
type input "[PERSON_NAME]"
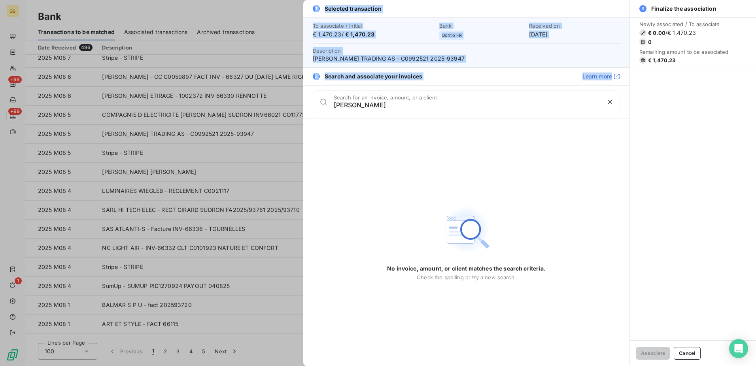
drag, startPoint x: 361, startPoint y: 100, endPoint x: 269, endPoint y: 99, distance: 91.8
click at [269, 365] on div "1 Selected transaction To associate / Initial € 1,470.23 / € 1,470.23 Bank Qont…" at bounding box center [378, 366] width 756 height 0
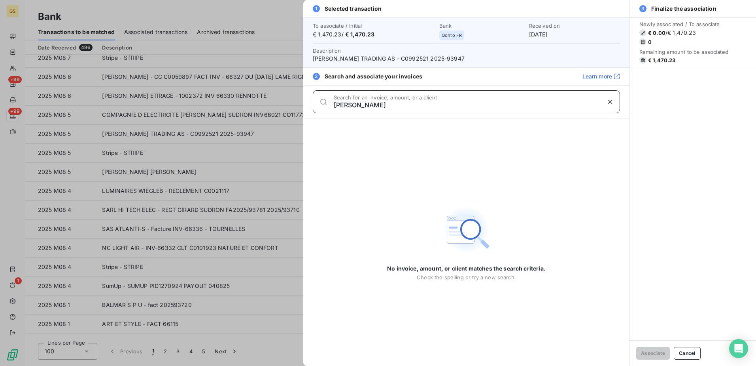
click at [374, 103] on input "[PERSON_NAME]" at bounding box center [467, 105] width 267 height 8
click at [280, 365] on div "1 Selected transaction To associate / Initial € 1,470.23 / € 1,470.23 Bank Qont…" at bounding box center [378, 366] width 756 height 0
click at [284, 133] on div at bounding box center [378, 183] width 756 height 366
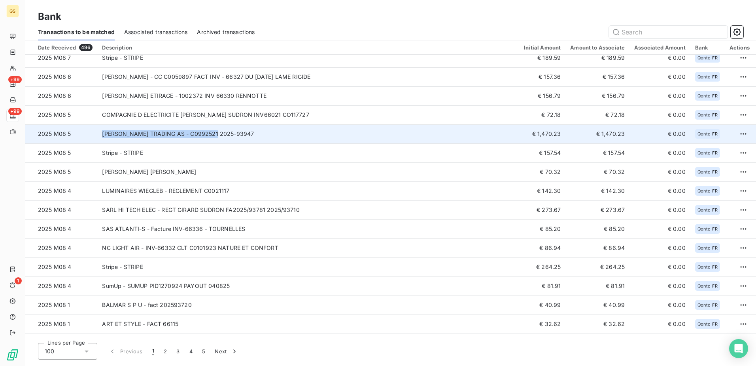
copy tr "[PERSON_NAME] TRADING AS"
drag, startPoint x: 93, startPoint y: 135, endPoint x: 220, endPoint y: 134, distance: 126.6
click at [220, 134] on tr "2025 M08 5 [PERSON_NAME] TRADING AS - C0992521 2025-93947 € 1,470.23 € 1,470.23…" at bounding box center [393, 133] width 737 height 19
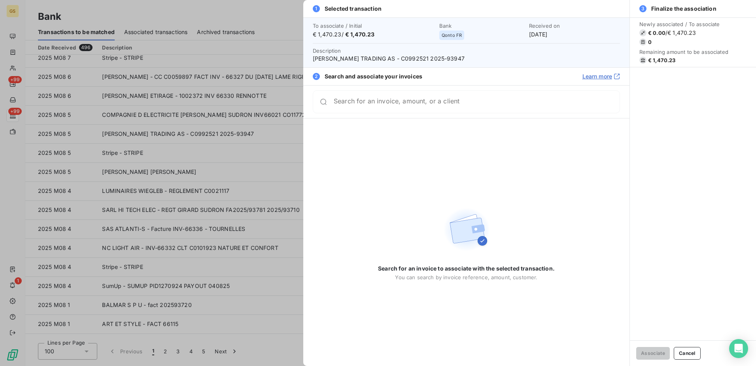
drag, startPoint x: 501, startPoint y: 59, endPoint x: 483, endPoint y: 59, distance: 18.2
click at [483, 59] on span "[PERSON_NAME] TRADING AS - C0992521 2025-93947" at bounding box center [466, 59] width 307 height 8
copy span "93947"
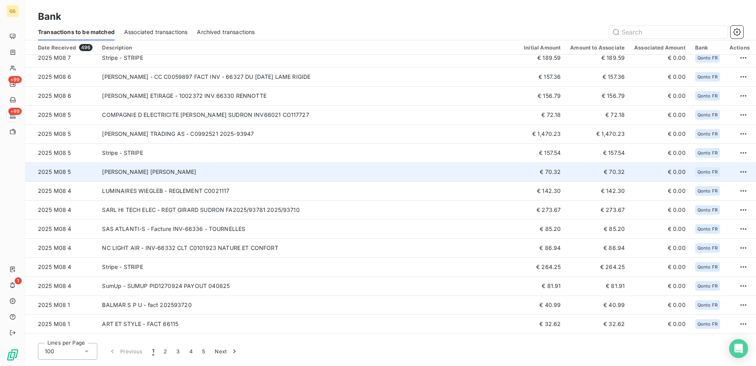
click at [342, 175] on td "[PERSON_NAME] [PERSON_NAME]" at bounding box center [308, 171] width 422 height 19
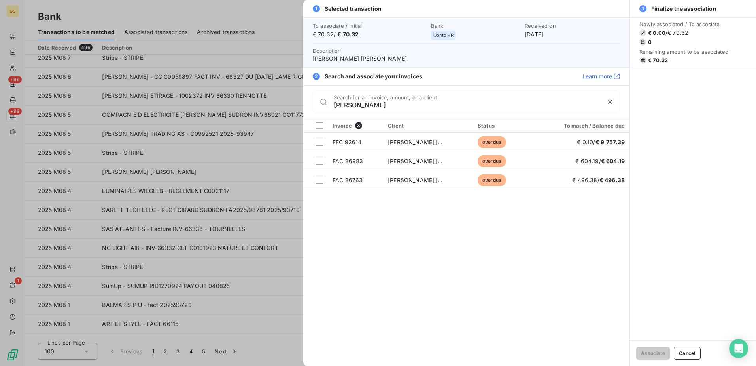
drag, startPoint x: 366, startPoint y: 106, endPoint x: 264, endPoint y: 96, distance: 101.8
click at [264, 365] on div "1 Selected transaction To associate / Initial € 70.32 / € 70.32 Bank Qonto FR R…" at bounding box center [378, 366] width 756 height 0
type input "[PERSON_NAME]"
click at [199, 178] on div at bounding box center [378, 183] width 756 height 366
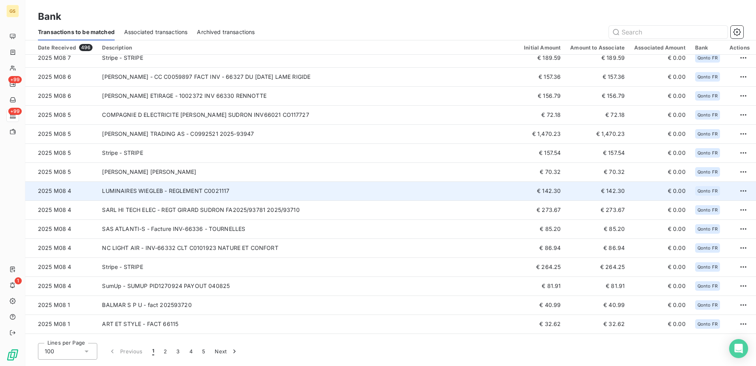
click at [261, 191] on td "LUMINAIRES WIEGLEB - REGLEMENT C0021117" at bounding box center [308, 190] width 422 height 19
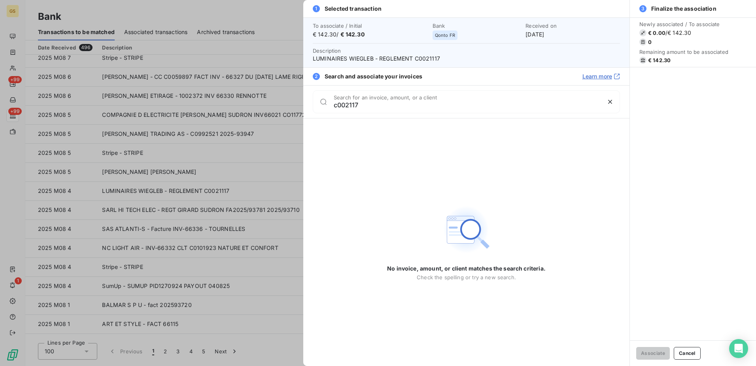
type input "c0021117"
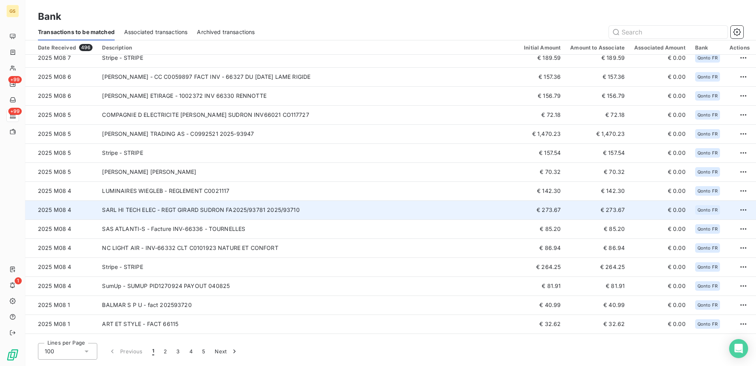
click at [332, 208] on td "SARL HI TECH ELEC - REGT GIRARD SUDRON FA2025/93781 2025/93710" at bounding box center [308, 209] width 422 height 19
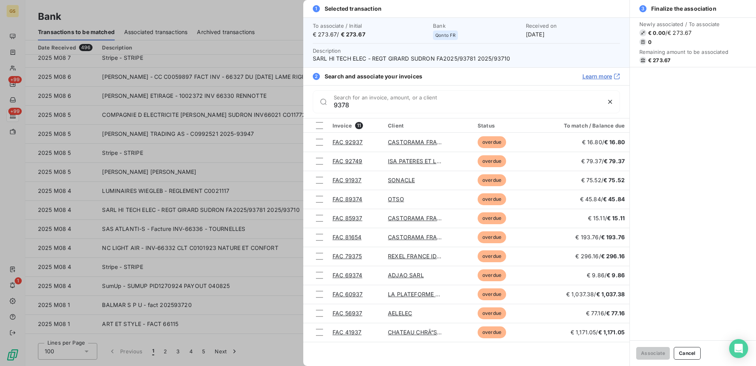
type input "93781"
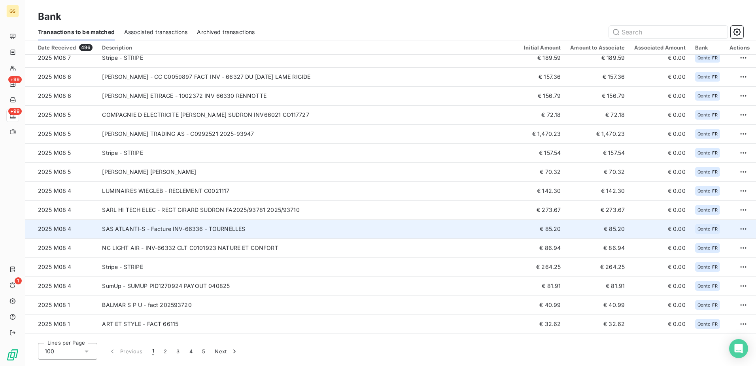
click at [334, 230] on td "SAS ATLANTI-S - Facture INV-66336 - TOURNELLES" at bounding box center [308, 228] width 422 height 19
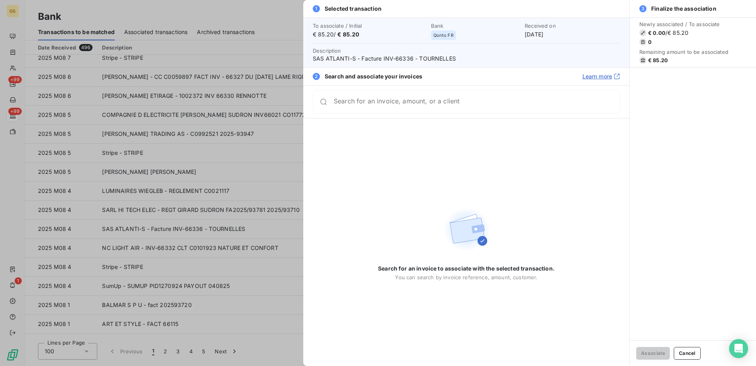
click at [254, 207] on div at bounding box center [378, 183] width 756 height 366
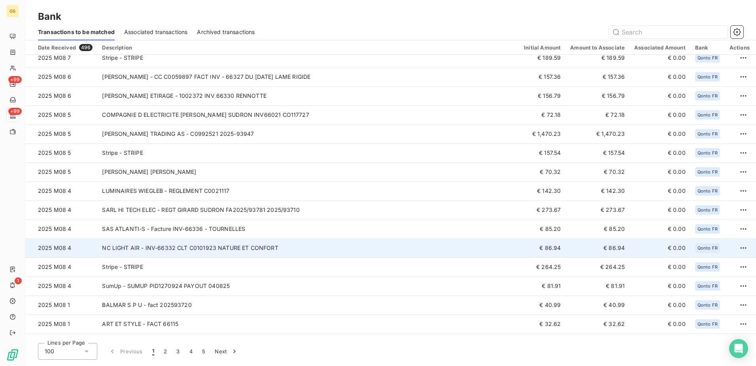
click at [307, 244] on td "NC LIGHT AIR - INV-66332 CLT C0101923 NATURE ET CONFORT" at bounding box center [308, 247] width 422 height 19
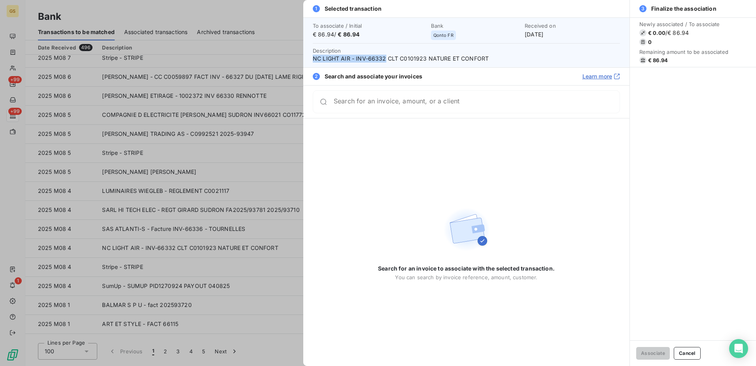
drag, startPoint x: 328, startPoint y: 59, endPoint x: 386, endPoint y: 55, distance: 58.2
click at [386, 55] on div "To associate / Initial € 86.94 / € 86.94 Bank Qonto FR Received on [DATE] Descr…" at bounding box center [466, 42] width 326 height 50
copy span "NC LIGHT AIR - INV-66332"
click at [186, 222] on div at bounding box center [378, 183] width 756 height 366
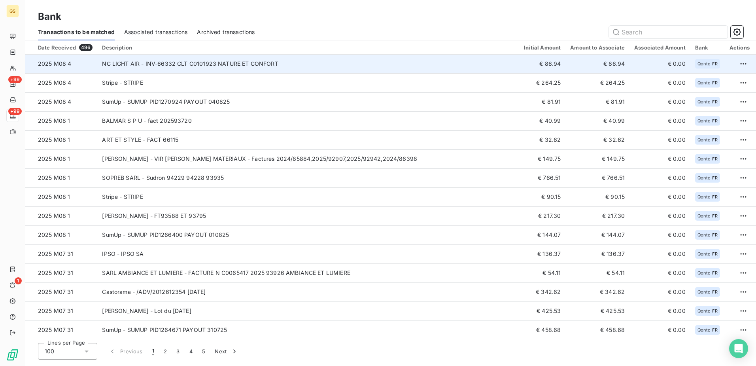
scroll to position [356, 0]
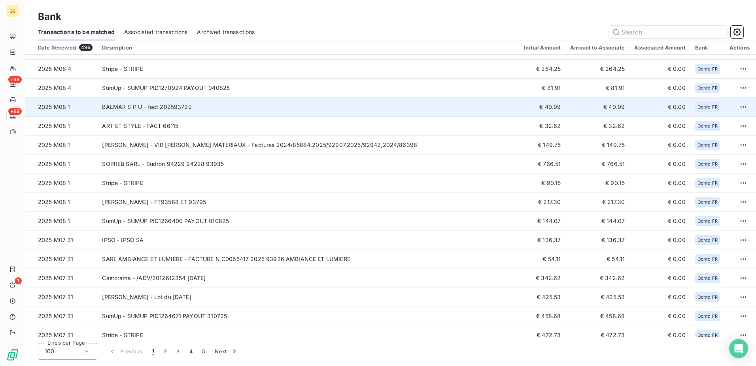
click at [356, 106] on td "BALMAR S P U - fact 202593720" at bounding box center [308, 106] width 422 height 19
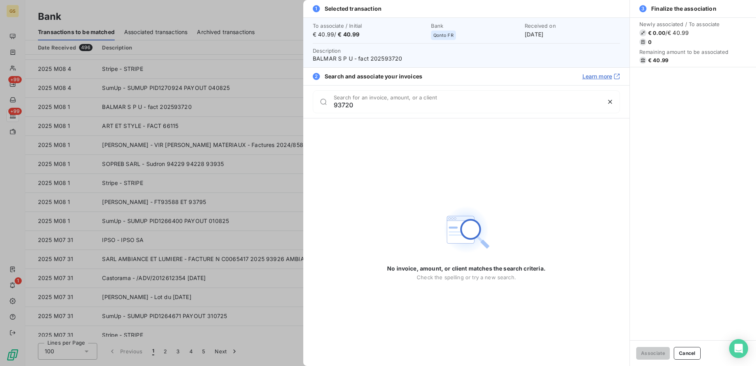
type input "93720"
click at [268, 97] on div at bounding box center [378, 183] width 756 height 366
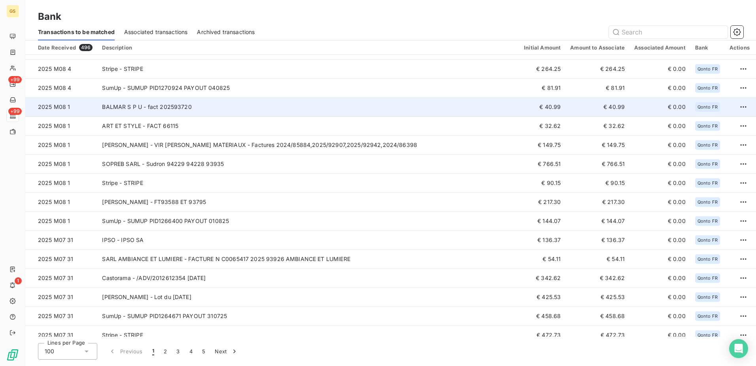
click at [267, 115] on td "BALMAR S P U - fact 202593720" at bounding box center [308, 106] width 422 height 19
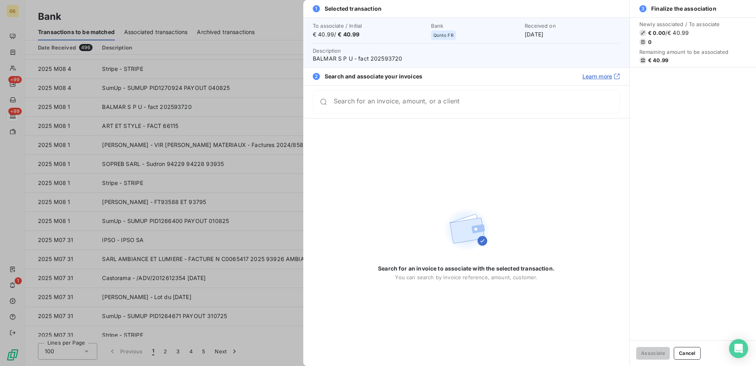
click at [224, 115] on div at bounding box center [378, 183] width 756 height 366
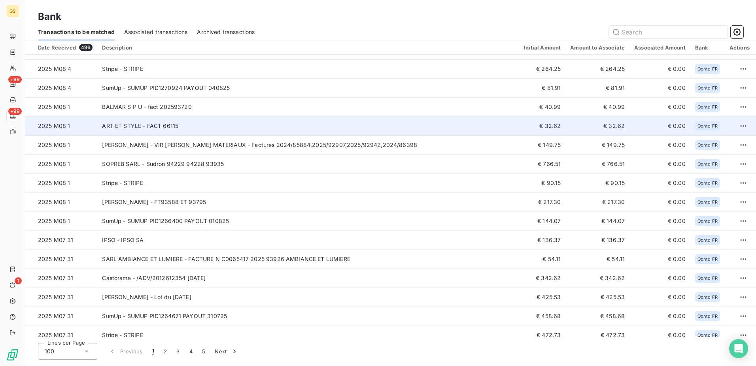
click at [222, 126] on td "ART ET STYLE - FACT 66115" at bounding box center [308, 125] width 422 height 19
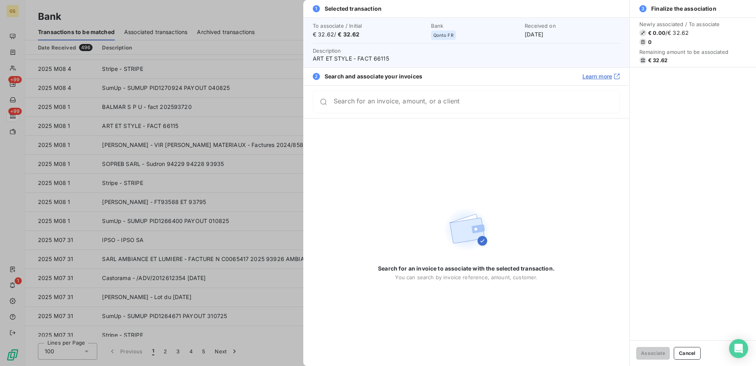
click at [214, 109] on div at bounding box center [378, 183] width 756 height 366
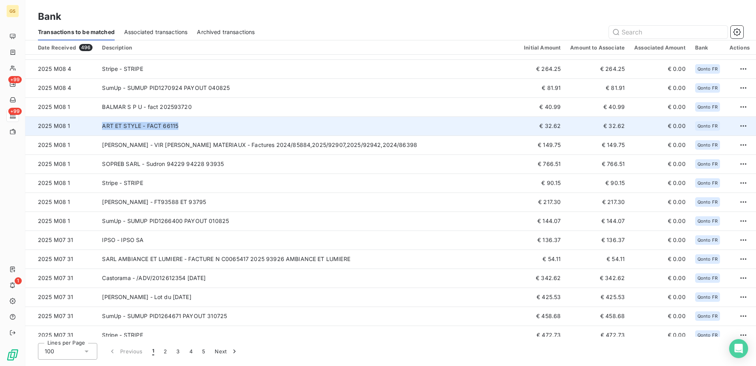
drag, startPoint x: 95, startPoint y: 126, endPoint x: 187, endPoint y: 128, distance: 92.2
click at [187, 128] on tr "2025 M08 1 ART ET STYLE - FACT 66115 € 32.62 € 32.62 € 0.00 Qonto FR" at bounding box center [393, 125] width 737 height 19
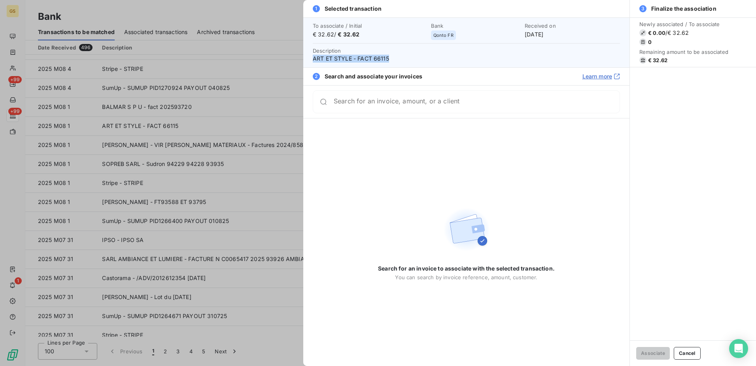
drag, startPoint x: 313, startPoint y: 58, endPoint x: 392, endPoint y: 58, distance: 79.1
click at [392, 58] on span "ART ET STYLE - FACT 66115" at bounding box center [466, 59] width 307 height 8
copy span "ART ET STYLE - FACT 66115"
click at [281, 150] on div at bounding box center [378, 183] width 756 height 366
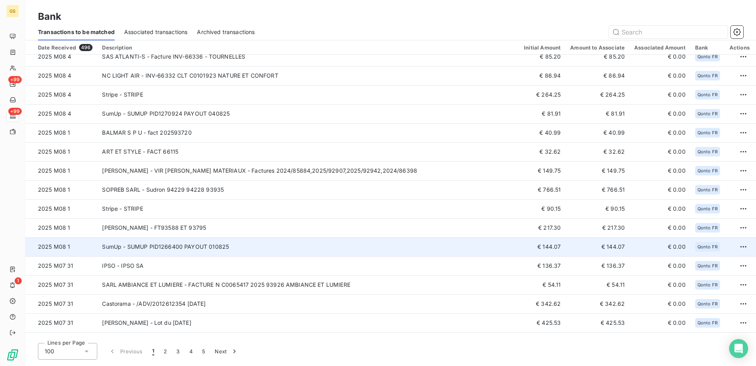
scroll to position [316, 0]
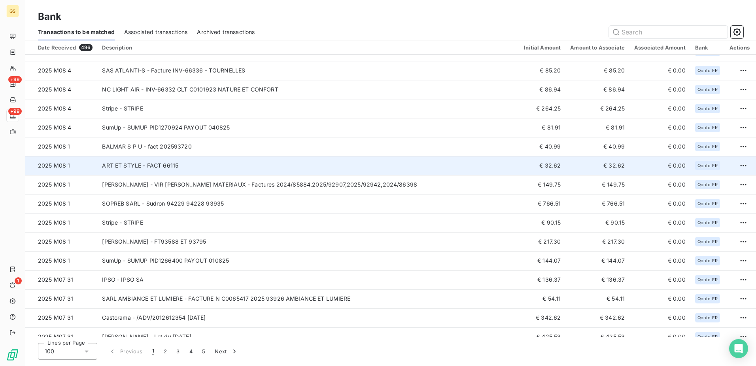
click at [397, 162] on td "ART ET STYLE - FACT 66115" at bounding box center [308, 165] width 422 height 19
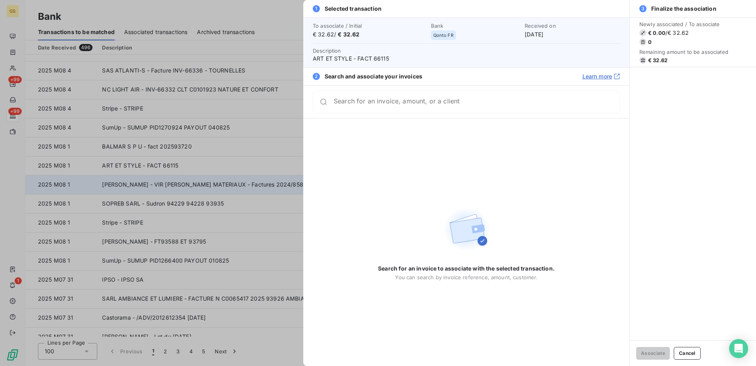
click at [265, 182] on div at bounding box center [378, 183] width 756 height 366
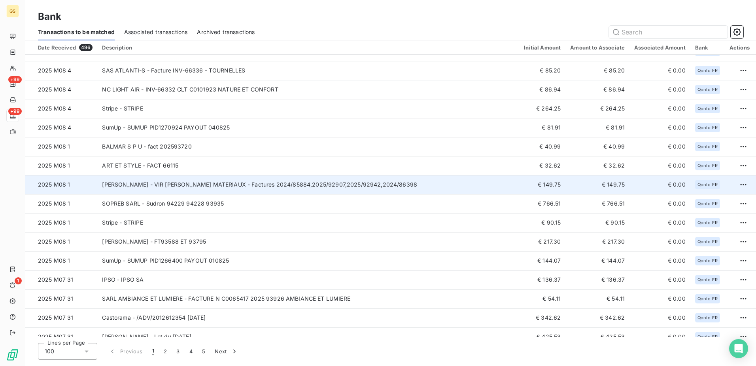
click at [419, 191] on td "[PERSON_NAME] - VIR [PERSON_NAME] MATERIAUX - Factures 2024/85884,2025/92907,20…" at bounding box center [308, 184] width 422 height 19
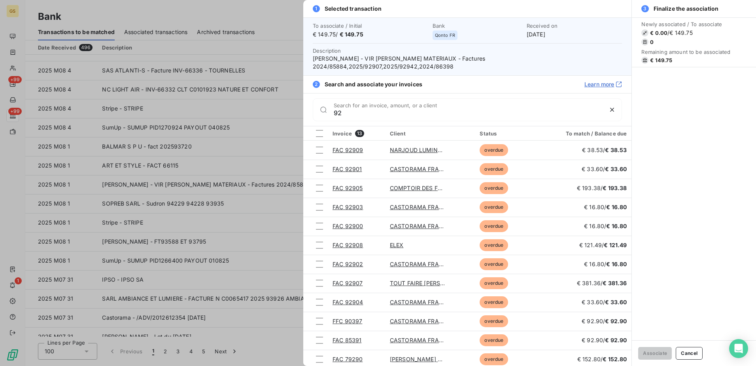
type input "9"
type input "8"
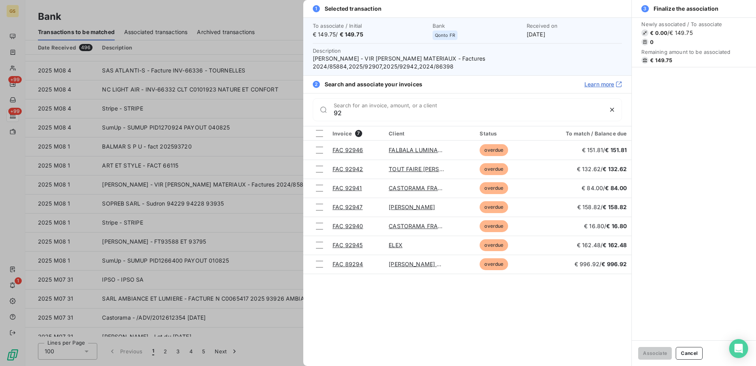
type input "9"
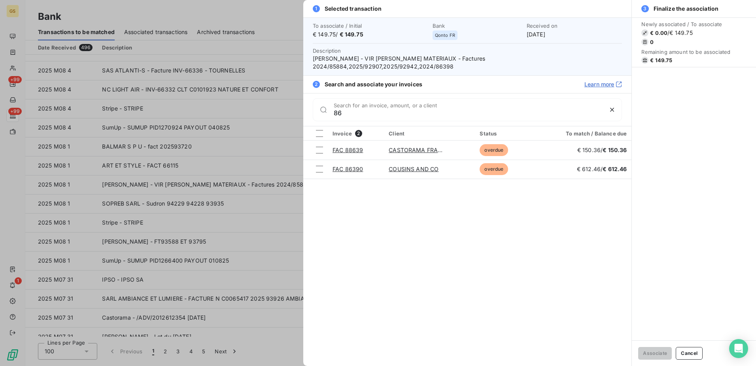
type input "8"
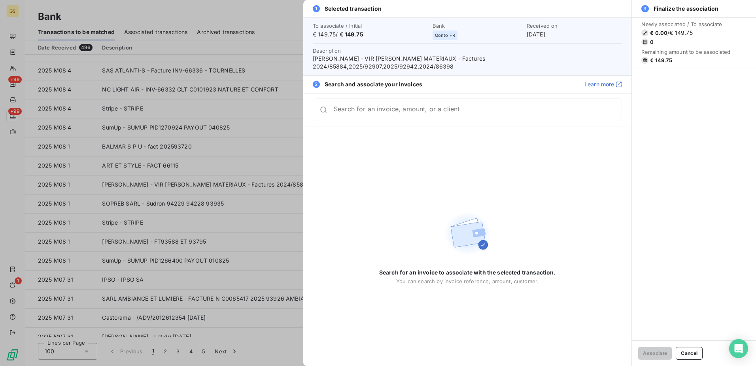
click at [300, 240] on div at bounding box center [378, 183] width 756 height 366
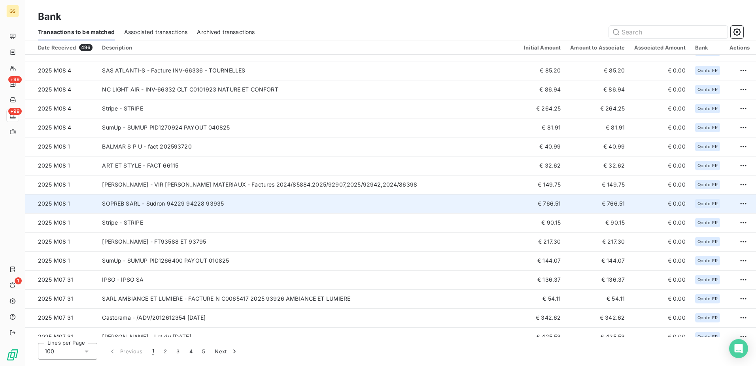
click at [260, 198] on td "SOPREB SARL - Sudron 94229 94228 93935" at bounding box center [308, 203] width 422 height 19
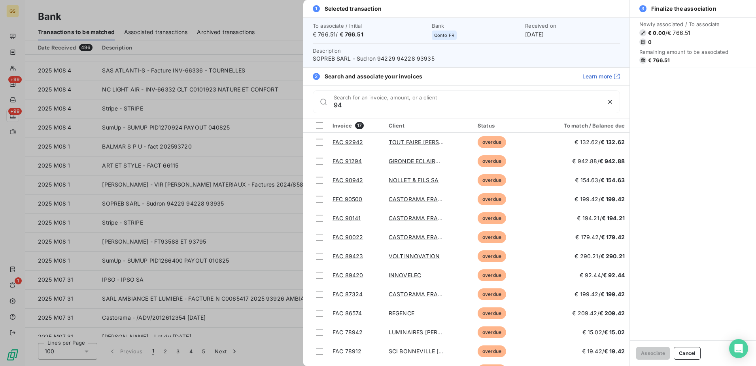
type input "9"
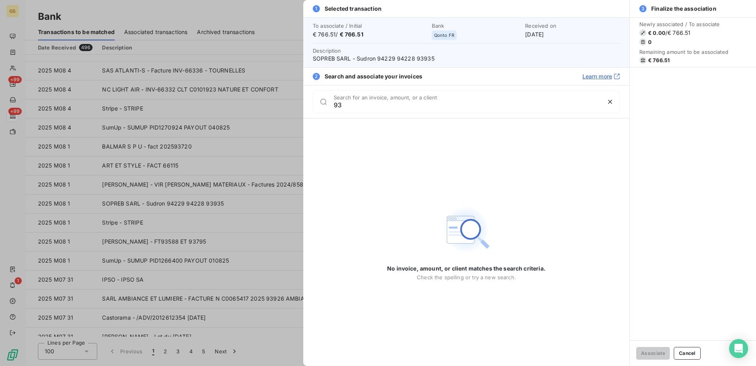
type input "9"
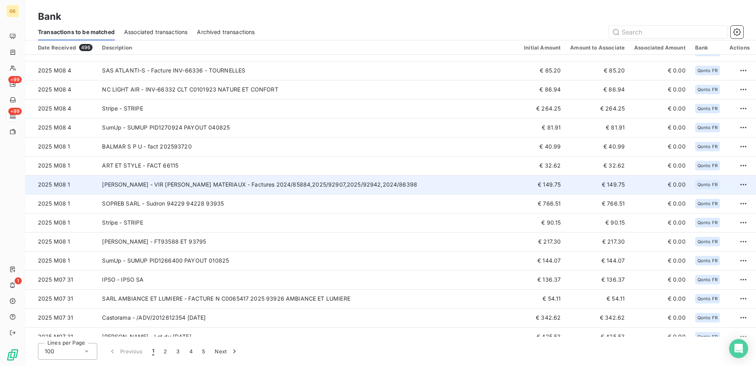
click at [398, 192] on td "[PERSON_NAME] - VIR [PERSON_NAME] MATERIAUX - Factures 2024/85884,2025/92907,20…" at bounding box center [308, 184] width 422 height 19
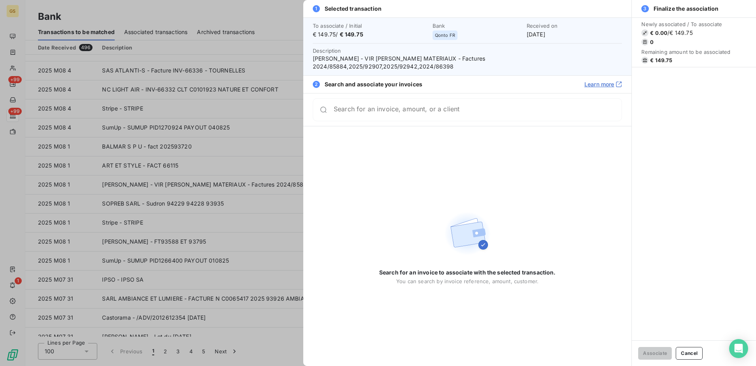
click at [487, 55] on span "[PERSON_NAME] - VIR [PERSON_NAME] MATERIAUX - Factures 2024/85884,2025/92907,20…" at bounding box center [467, 63] width 309 height 16
click at [486, 75] on div "2 Search and associate your invoices Learn more" at bounding box center [467, 84] width 328 height 18
drag, startPoint x: 475, startPoint y: 61, endPoint x: 491, endPoint y: 58, distance: 15.6
click at [491, 58] on span "[PERSON_NAME] - VIR [PERSON_NAME] MATERIAUX - Factures 2024/85884,2025/92907,20…" at bounding box center [467, 63] width 309 height 16
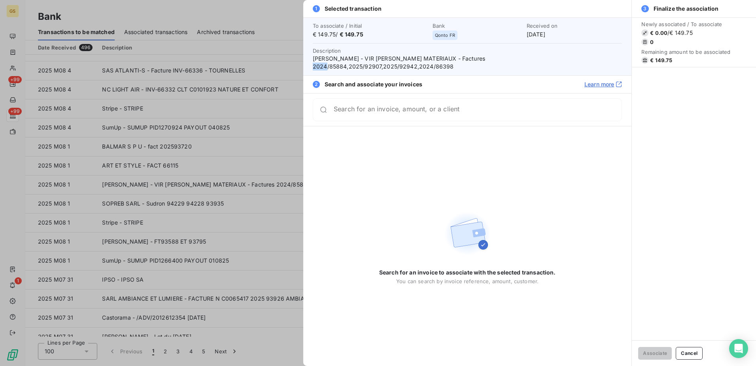
copy span "85884"
drag, startPoint x: 511, startPoint y: 59, endPoint x: 527, endPoint y: 58, distance: 15.8
click at [527, 58] on span "[PERSON_NAME] - VIR [PERSON_NAME] MATERIAUX - Factures 2024/85884,2025/92907,20…" at bounding box center [467, 63] width 309 height 16
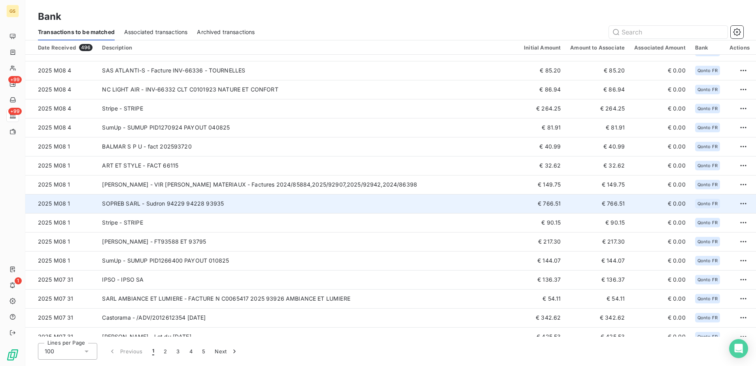
click at [359, 204] on td "SOPREB SARL - Sudron 94229 94228 93935" at bounding box center [308, 203] width 422 height 19
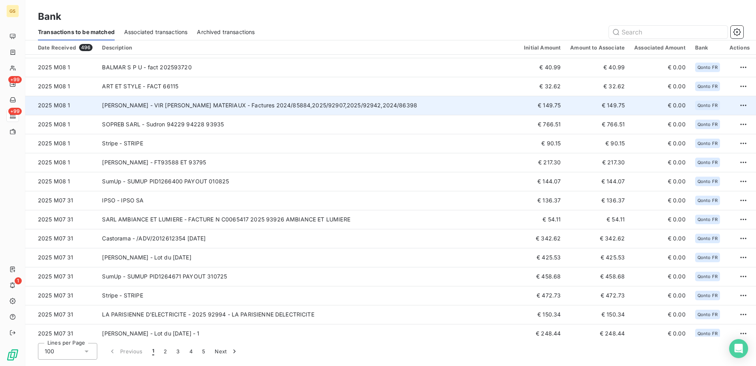
scroll to position [435, 0]
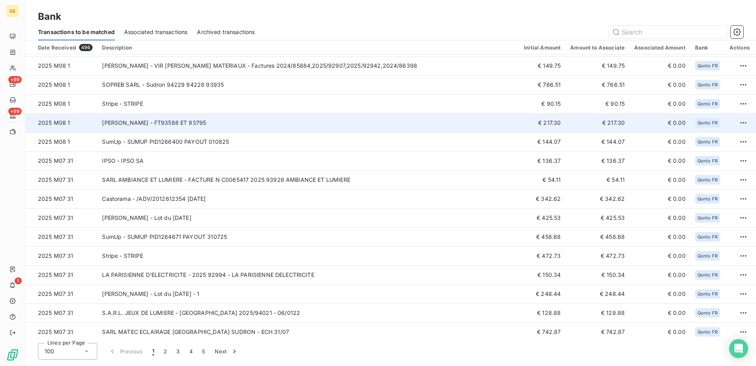
click at [261, 116] on td "[PERSON_NAME] - FT93588 ET 93795" at bounding box center [308, 122] width 422 height 19
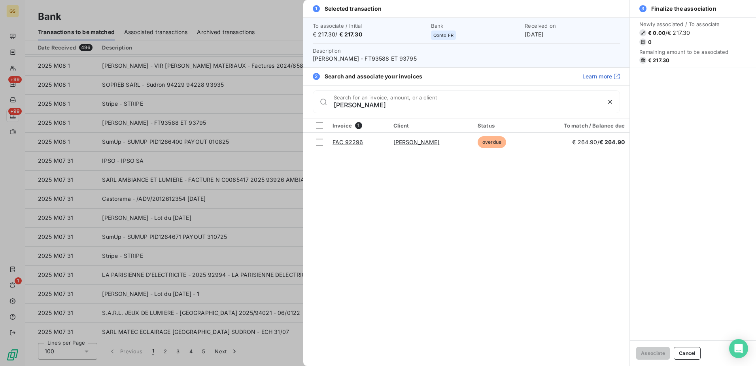
type input "[PERSON_NAME]"
click at [385, 60] on span "[PERSON_NAME] - FT93588 ET 93795" at bounding box center [466, 59] width 307 height 8
click at [248, 181] on div at bounding box center [378, 183] width 756 height 366
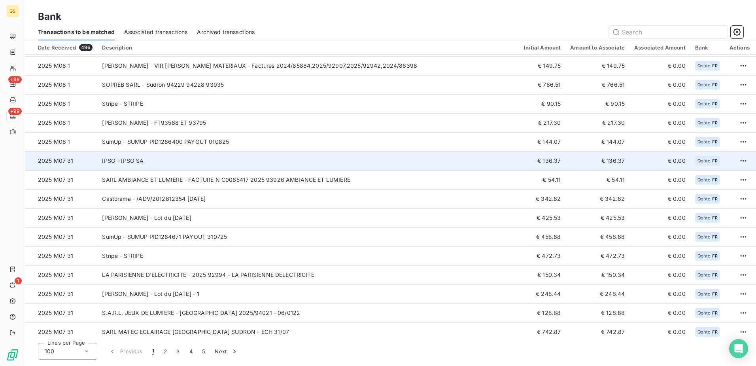
click at [272, 161] on td "IPSO - IPSO SA" at bounding box center [308, 160] width 422 height 19
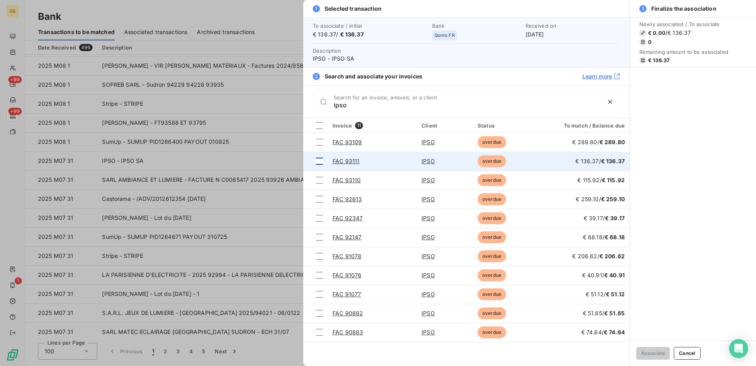
type input "ipso"
click at [322, 161] on div at bounding box center [319, 160] width 7 height 7
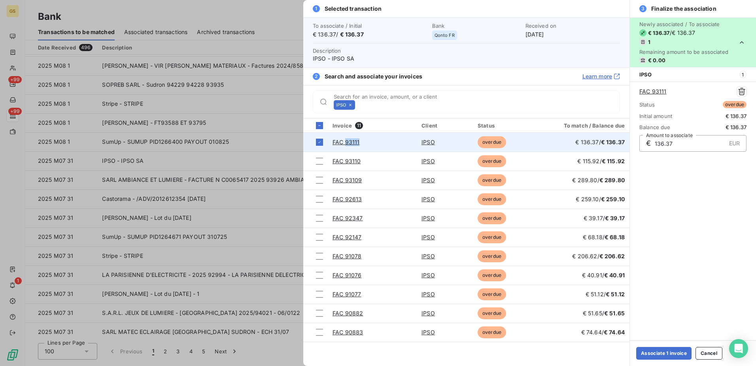
drag, startPoint x: 365, startPoint y: 142, endPoint x: 346, endPoint y: 142, distance: 19.0
click at [346, 142] on div "FAC 93111" at bounding box center [353, 142] width 40 height 8
copy link "93111"
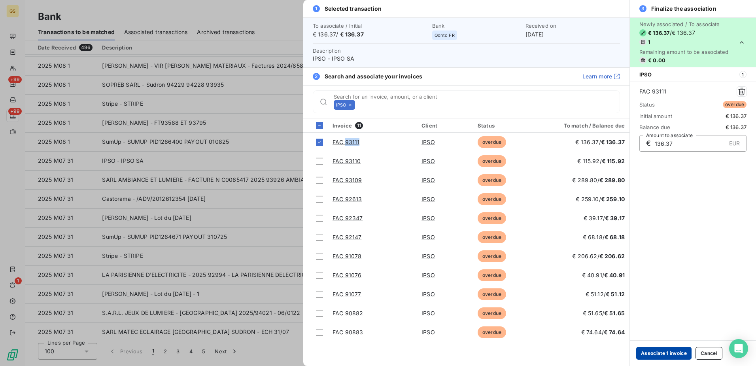
click at [667, 352] on button "Associate 1 invoice" at bounding box center [664, 353] width 55 height 13
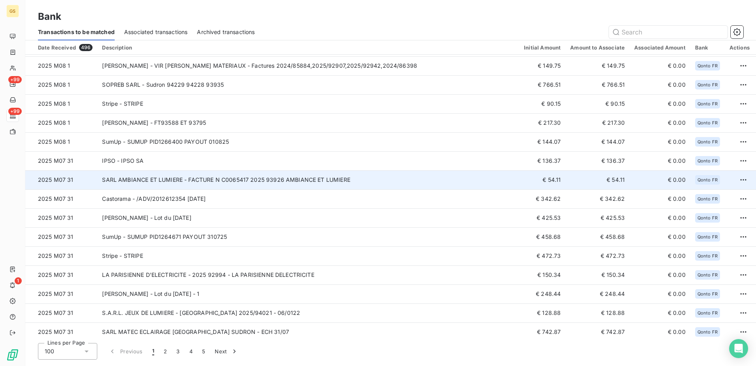
click at [406, 177] on td "SARL AMBIANCE ET LUMIERE - FACTURE N C0065417 2025 93926 AMBIANCE ET LUMIERE" at bounding box center [308, 179] width 422 height 19
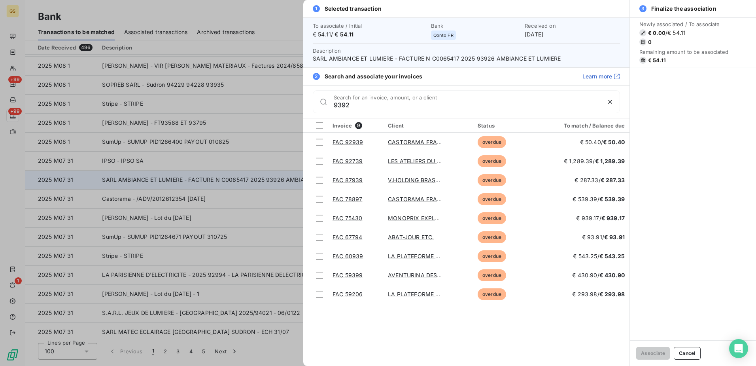
type input "93926"
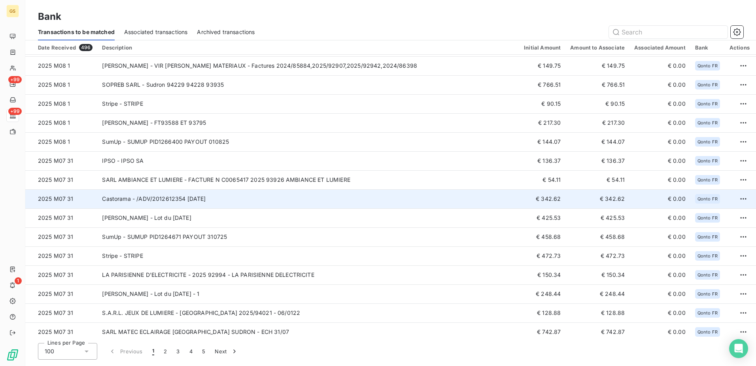
click at [361, 196] on td "Castorama - /ADV/2012612354 [DATE]" at bounding box center [308, 198] width 422 height 19
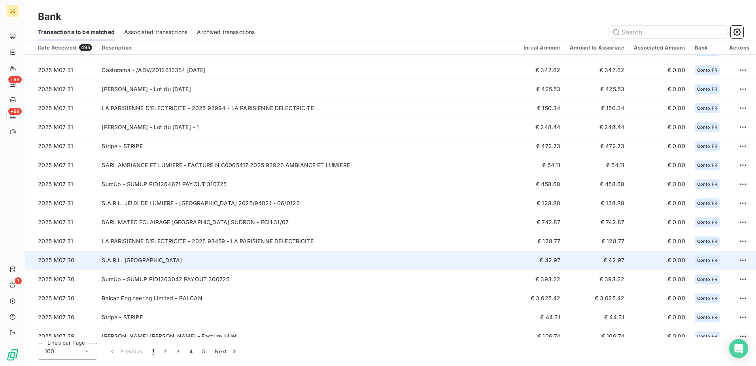
scroll to position [559, 0]
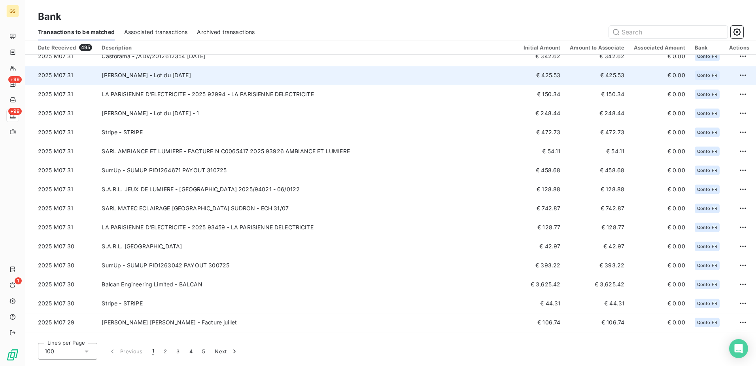
click at [283, 71] on td "[PERSON_NAME] - Lot du [DATE]" at bounding box center [308, 75] width 422 height 19
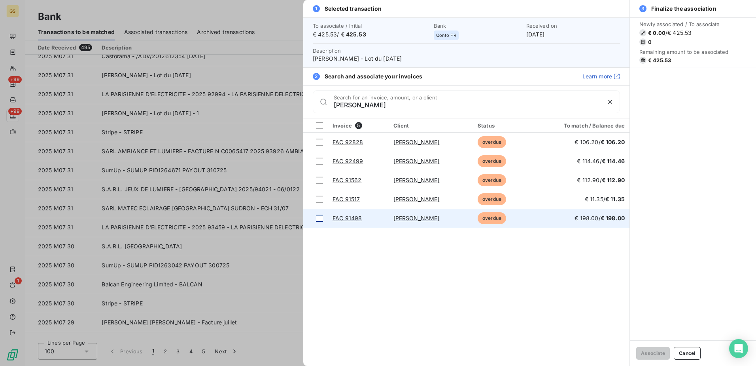
type input "[PERSON_NAME]"
click at [316, 218] on div at bounding box center [319, 217] width 7 height 7
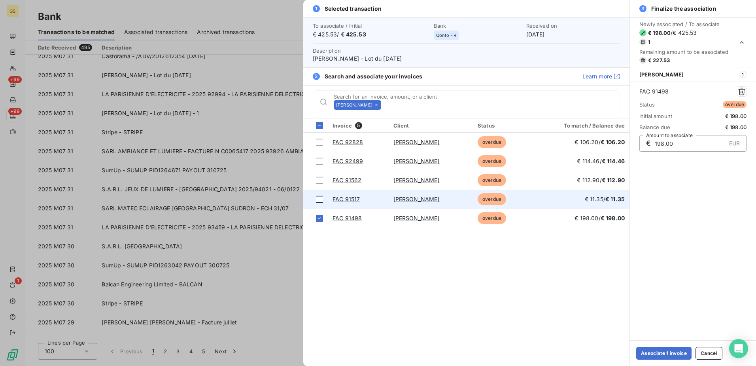
click at [322, 201] on div at bounding box center [319, 198] width 7 height 7
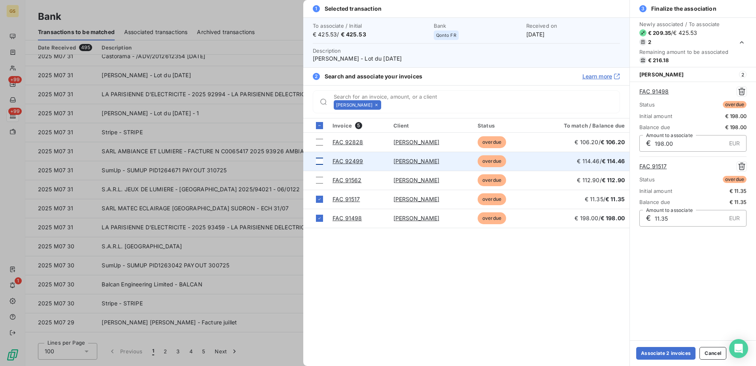
click at [318, 164] on div at bounding box center [319, 160] width 7 height 7
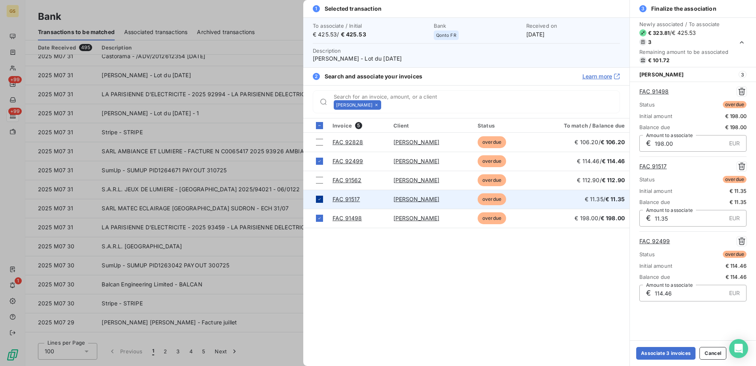
click at [321, 199] on icon at bounding box center [319, 199] width 5 height 5
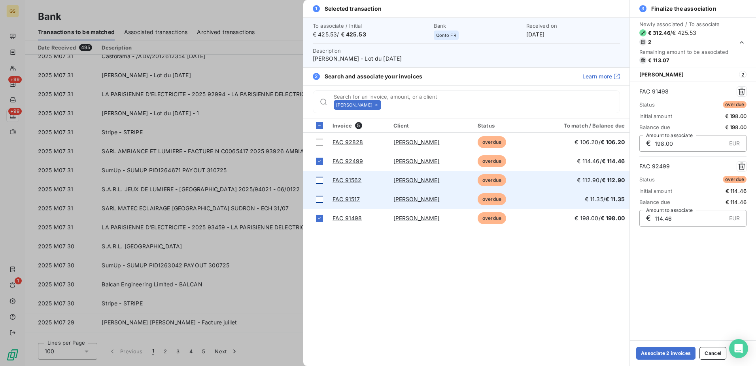
click at [323, 180] on td at bounding box center [315, 180] width 25 height 19
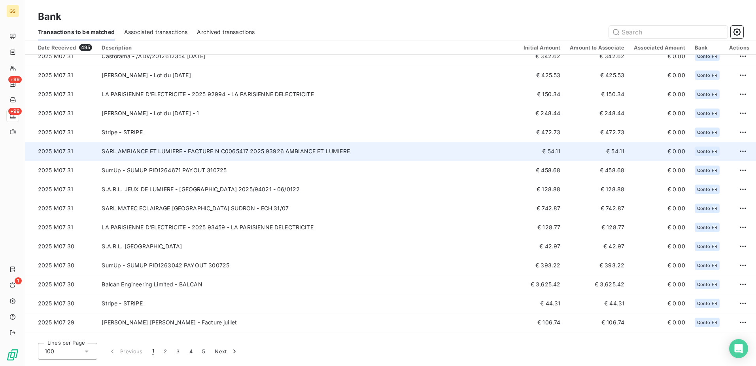
click at [382, 153] on td "SARL AMBIANCE ET LUMIERE - FACTURE N C0065417 2025 93926 AMBIANCE ET LUMIERE" at bounding box center [308, 151] width 422 height 19
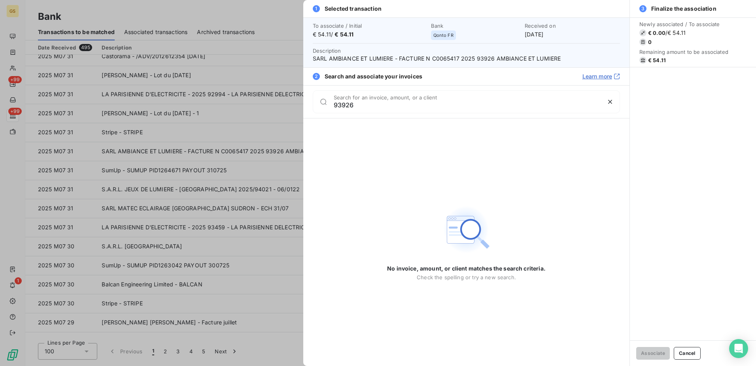
drag, startPoint x: 364, startPoint y: 104, endPoint x: 313, endPoint y: 103, distance: 50.7
click at [310, 102] on div "93926 Search for an invoice, amount, or a client" at bounding box center [466, 101] width 326 height 33
type input "93926"
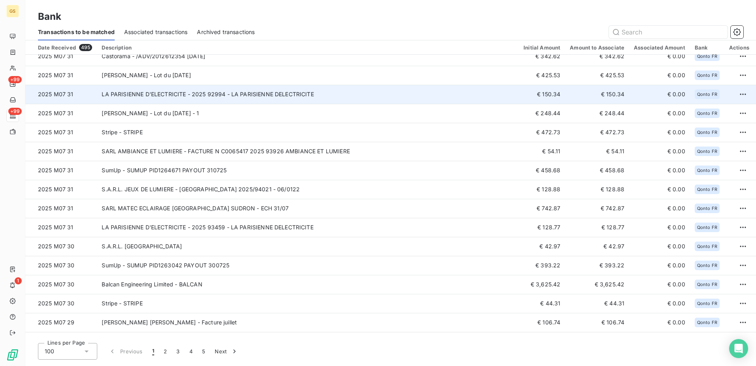
click at [349, 98] on td "LA PARISIENNE D'ELECTRICITE - 2025 92994 - LA PARISIENNE DELECTRICITE" at bounding box center [308, 94] width 422 height 19
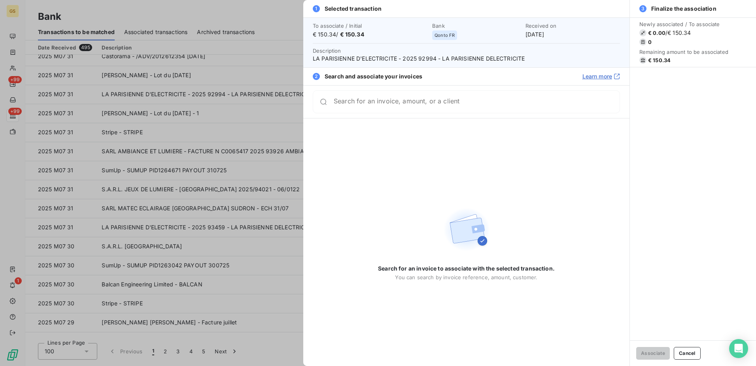
drag, startPoint x: 349, startPoint y: 98, endPoint x: 330, endPoint y: 97, distance: 19.8
click at [330, 97] on div "Search for an invoice, amount, or a client" at bounding box center [466, 101] width 307 height 23
click at [339, 102] on input "Search for an invoice, amount, or a client" at bounding box center [477, 105] width 286 height 8
drag, startPoint x: 391, startPoint y: 108, endPoint x: 254, endPoint y: 89, distance: 138.6
click at [254, 365] on div "1 Selected transaction To associate / Initial € 150.34 / € 150.34 Bank Qonto FR…" at bounding box center [378, 366] width 756 height 0
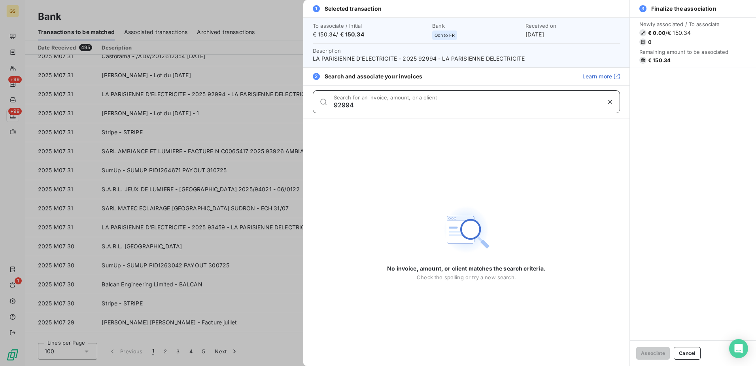
type input "92994"
click at [231, 216] on div at bounding box center [378, 183] width 756 height 366
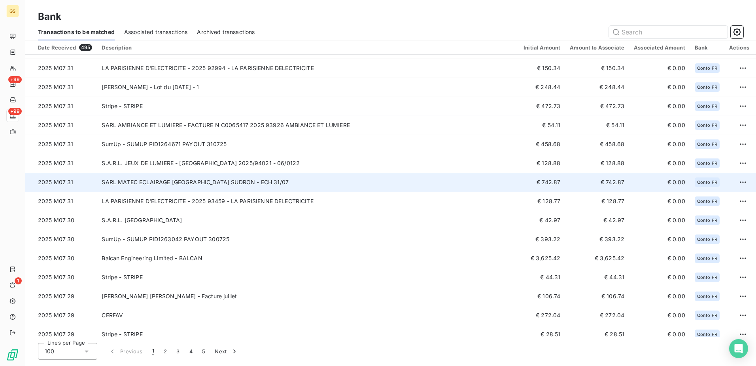
scroll to position [598, 0]
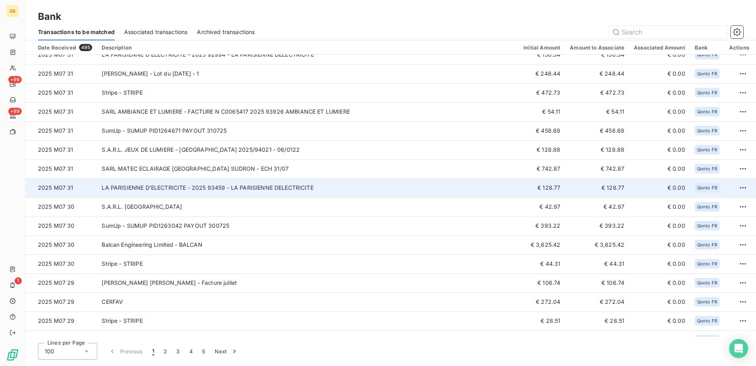
click at [341, 192] on td "LA PARISIENNE D'ELECTRICITE - 2025 93459 - LA PARISIENNE DELECTRICITE" at bounding box center [308, 187] width 422 height 19
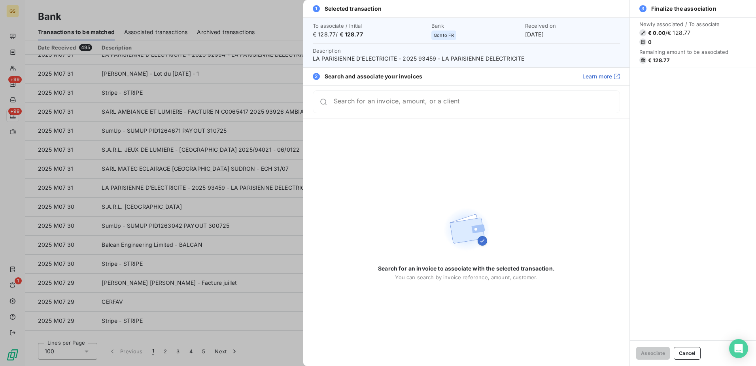
drag, startPoint x: 341, startPoint y: 192, endPoint x: 335, endPoint y: 209, distance: 17.5
click at [335, 209] on div "Search for an invoice to associate with the selected transaction. You can searc…" at bounding box center [466, 241] width 326 height 247
click at [368, 81] on div "2 Search and associate your invoices Learn more" at bounding box center [466, 76] width 326 height 18
click at [371, 77] on span "Search and associate your invoices" at bounding box center [374, 76] width 98 height 8
click at [386, 97] on div "Search for an invoice, amount, or a client" at bounding box center [466, 101] width 307 height 23
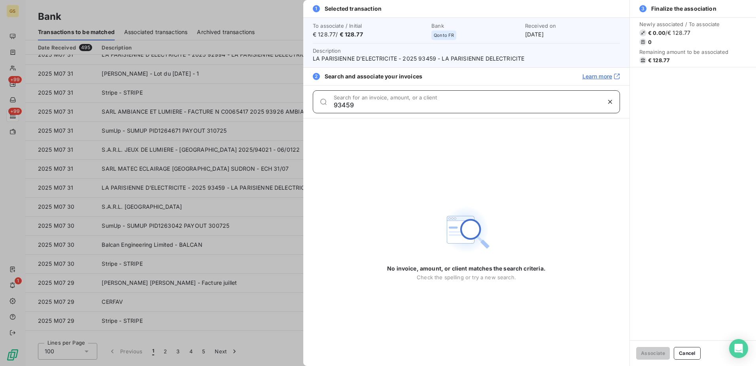
drag, startPoint x: 383, startPoint y: 103, endPoint x: 288, endPoint y: 97, distance: 94.8
click at [288, 365] on div "1 Selected transaction To associate / Initial € 128.77 / € 128.77 Bank Qonto FR…" at bounding box center [378, 366] width 756 height 0
type input "93459"
click at [290, 257] on div at bounding box center [378, 183] width 756 height 366
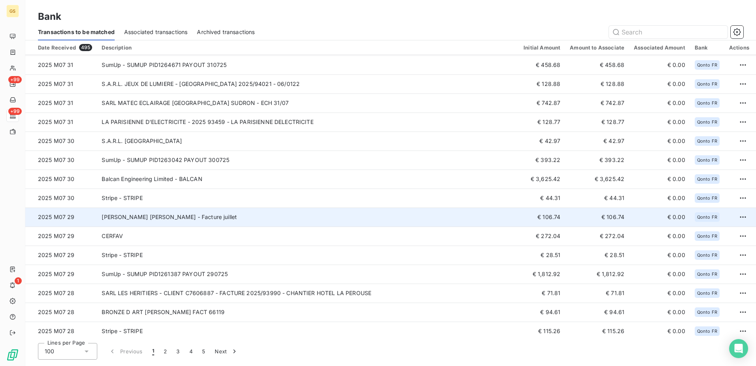
scroll to position [677, 0]
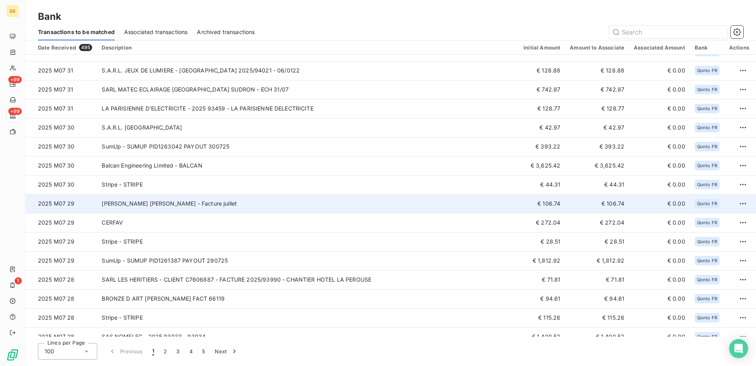
click at [235, 203] on td "[PERSON_NAME] [PERSON_NAME] - Facture juillet" at bounding box center [308, 203] width 422 height 19
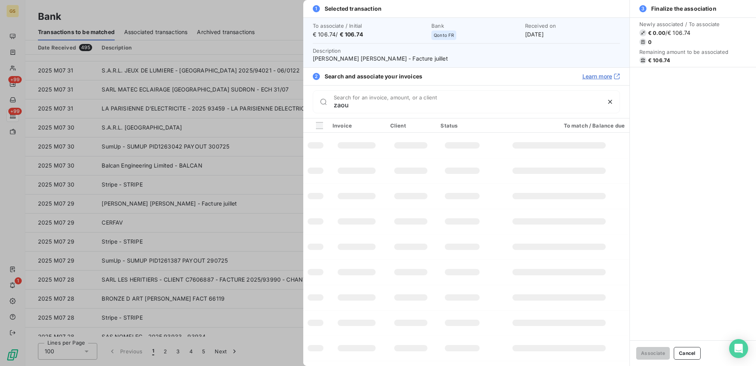
type input "[PERSON_NAME]"
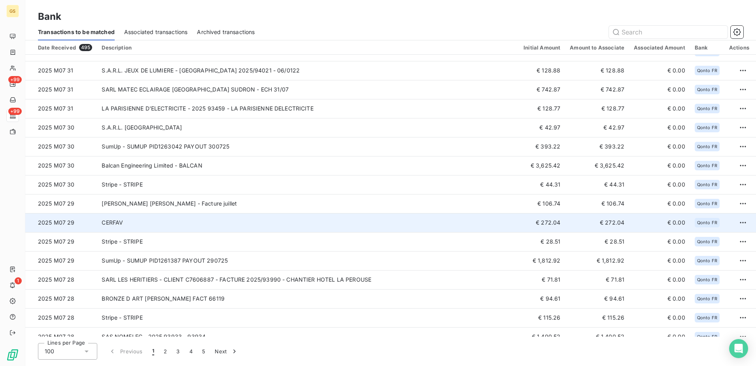
click at [232, 218] on td "CERFAV" at bounding box center [308, 222] width 422 height 19
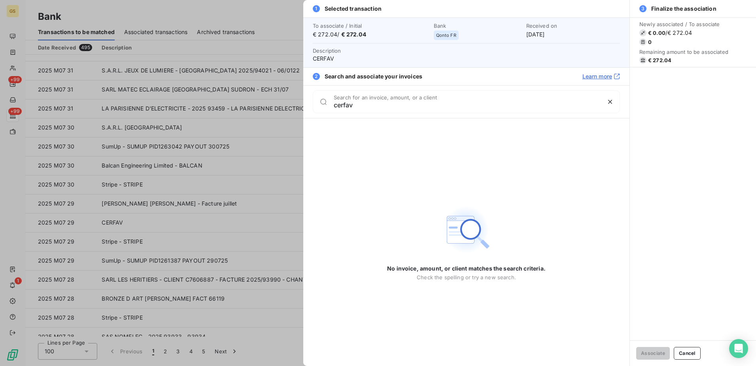
type input "cerfav"
click at [262, 148] on div at bounding box center [378, 183] width 756 height 366
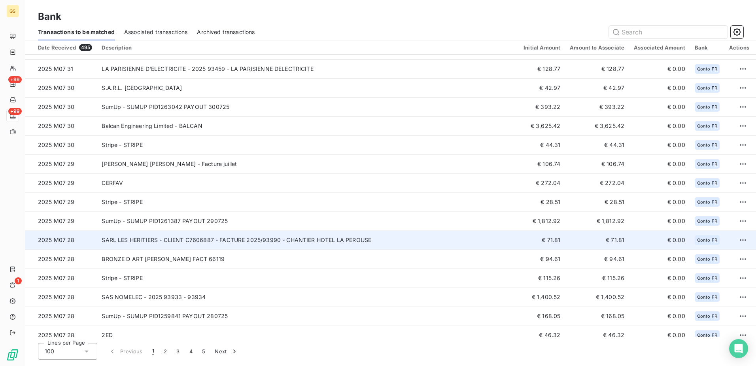
scroll to position [756, 0]
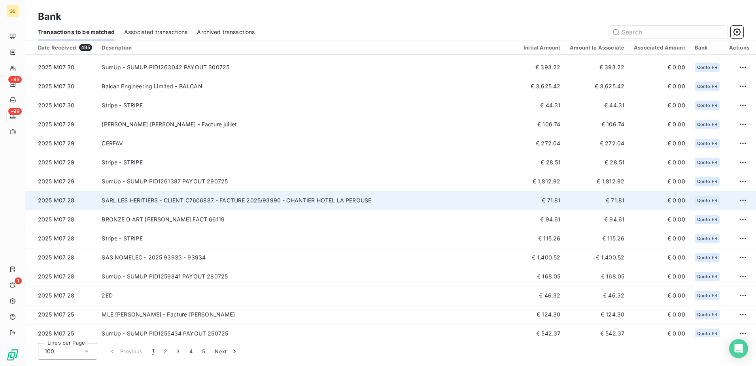
click at [422, 200] on td "SARL LES HERITIERS - CLIENT C7606887 - FACTURE 2025/93990 - CHANTIER HOTEL LA P…" at bounding box center [308, 200] width 422 height 19
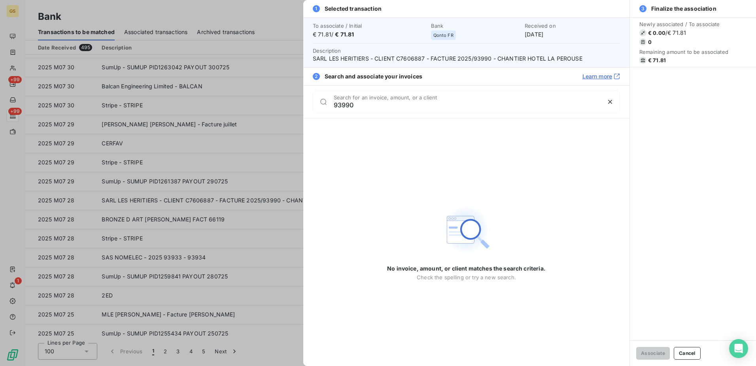
click at [354, 103] on input "93990" at bounding box center [467, 105] width 267 height 8
click at [347, 105] on input "93990" at bounding box center [467, 105] width 267 height 8
type input "93990"
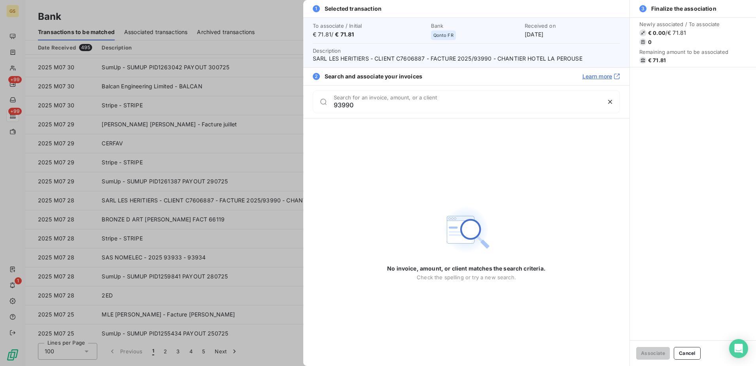
click at [248, 216] on div at bounding box center [378, 183] width 756 height 366
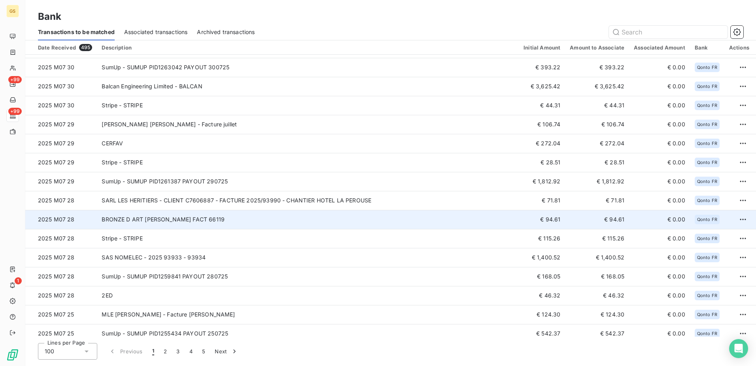
scroll to position [836, 0]
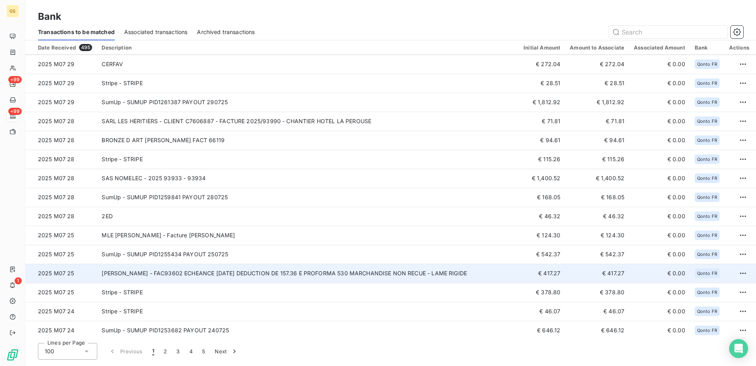
click at [282, 278] on td "[PERSON_NAME] - FAC93602 ECHEANCE [DATE] DEDUCTION DE 157.36 E PROFORMA 530 MAR…" at bounding box center [308, 272] width 422 height 19
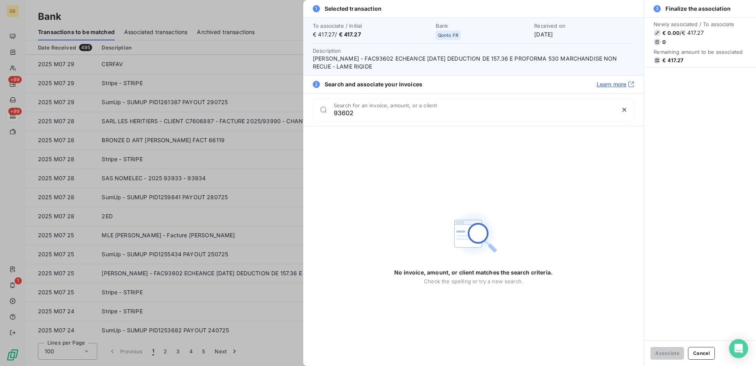
type input "93602"
click at [280, 207] on div at bounding box center [378, 183] width 756 height 366
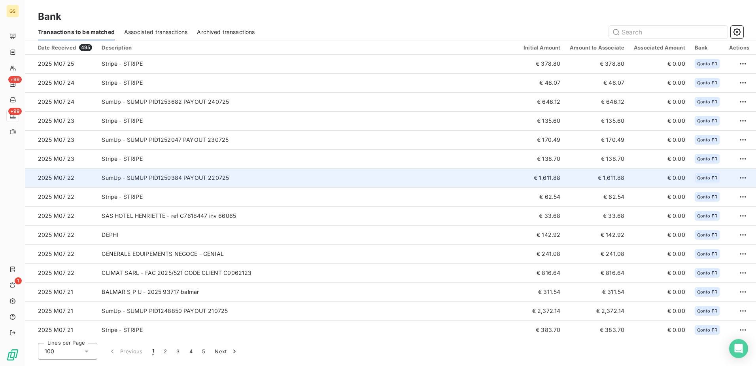
scroll to position [1073, 0]
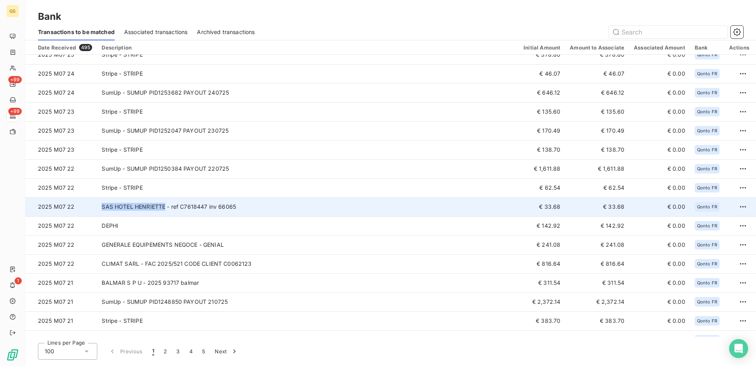
drag, startPoint x: 94, startPoint y: 206, endPoint x: 164, endPoint y: 207, distance: 69.6
click at [164, 207] on tr "2025 M07 22 SAS HOTEL HENRIETTE - ref C7618447 inv 66065 € 33.68 € 33.68 € 0.00…" at bounding box center [393, 206] width 737 height 19
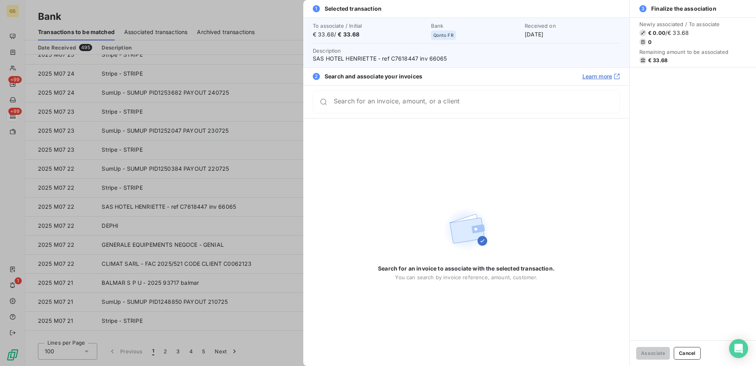
click at [443, 57] on span "SAS HOTEL HENRIETTE - ref C7618447 inv 66065" at bounding box center [466, 59] width 307 height 8
click at [275, 224] on div at bounding box center [378, 183] width 756 height 366
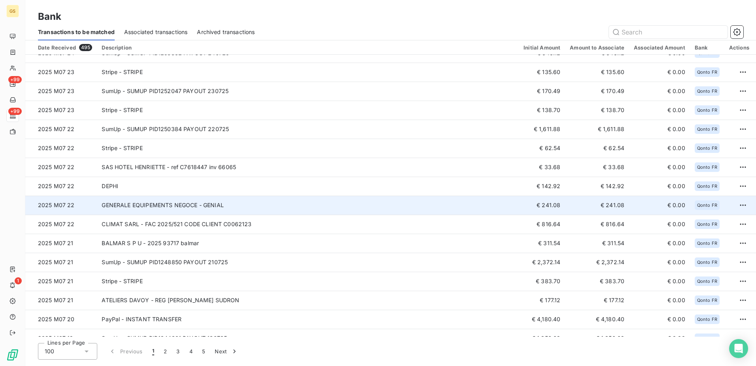
scroll to position [1192, 0]
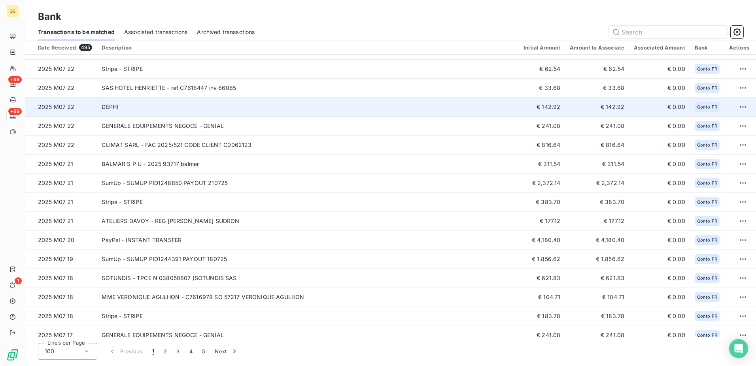
click at [295, 106] on td "DEPHI" at bounding box center [308, 106] width 422 height 19
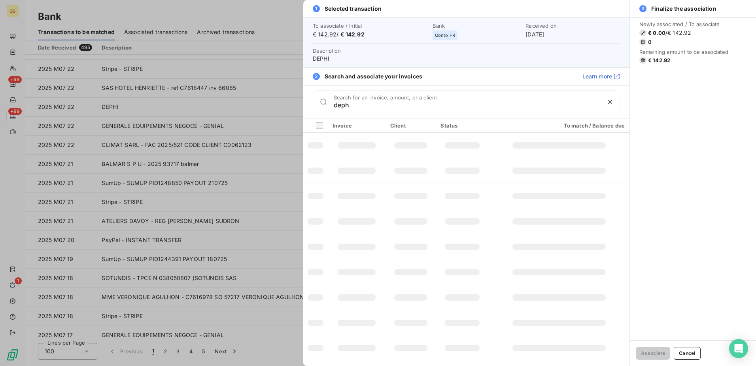
type input "dephi"
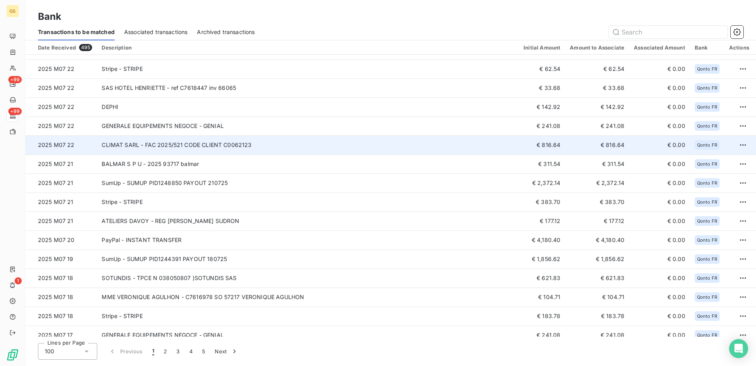
click at [269, 144] on td "CLIMAT SARL - FAC 2025/521 CODE CLIENT C0062123" at bounding box center [308, 144] width 422 height 19
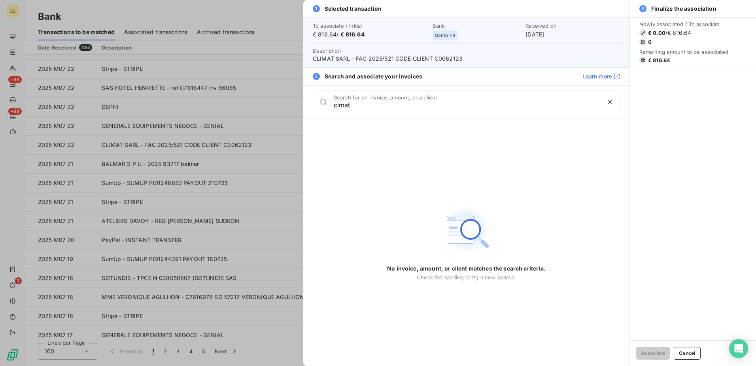
type input "cimat"
click at [388, 59] on span "CLIMAT SARL - FAC 2025/521 CODE CLIENT C0062123" at bounding box center [466, 59] width 307 height 8
drag, startPoint x: 388, startPoint y: 59, endPoint x: 447, endPoint y: 60, distance: 59.4
click at [447, 60] on span "CLIMAT SARL - FAC 2025/521 CODE CLIENT C0062123" at bounding box center [466, 59] width 307 height 8
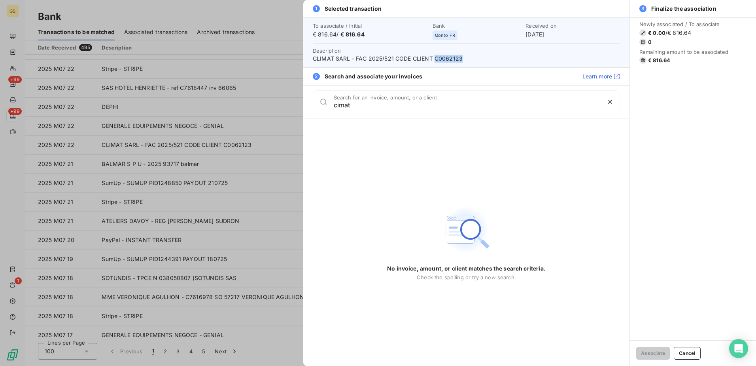
click at [447, 60] on span "CLIMAT SARL - FAC 2025/521 CODE CLIENT C0062123" at bounding box center [466, 59] width 307 height 8
click at [121, 136] on div at bounding box center [378, 183] width 756 height 366
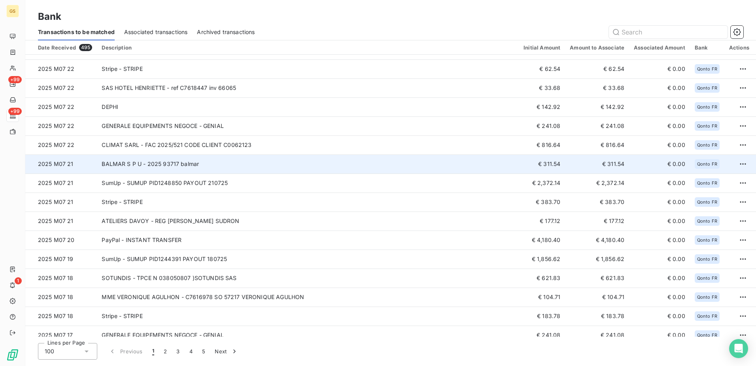
click at [277, 159] on td "BALMAR S P U - 2025 93717 balmar" at bounding box center [308, 163] width 422 height 19
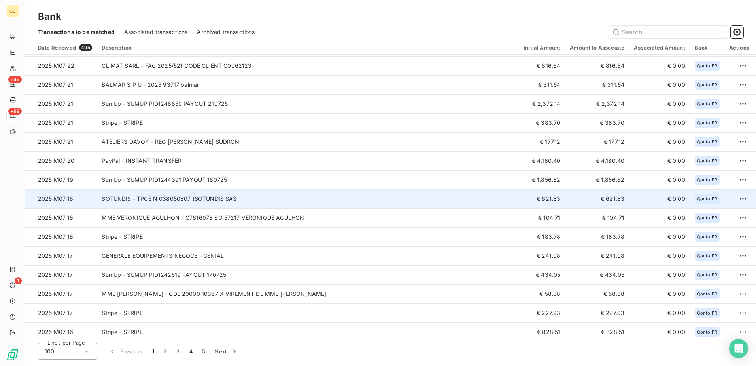
scroll to position [1310, 0]
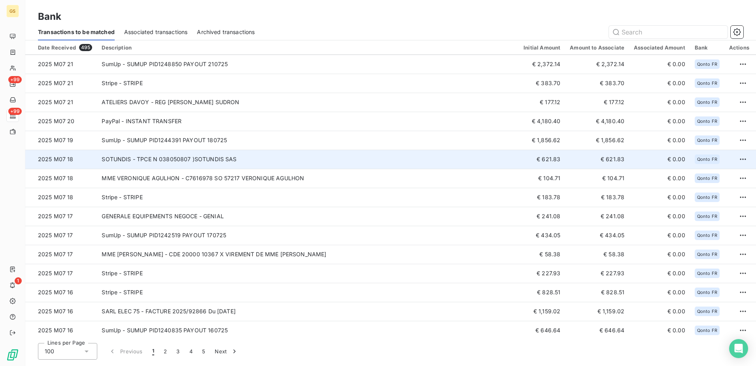
click at [259, 159] on td "SOTUNDIS - TPCE N 038050807 )SOTUNDIS SAS" at bounding box center [308, 159] width 422 height 19
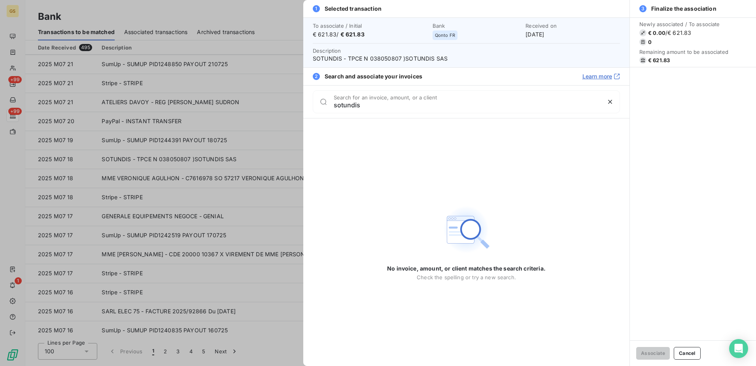
type input "sotundis"
drag, startPoint x: 346, startPoint y: 106, endPoint x: 313, endPoint y: 102, distance: 33.1
click at [313, 103] on div "sotundis Search for an invoice, amount, or a client" at bounding box center [466, 101] width 307 height 23
click at [104, 192] on div at bounding box center [378, 183] width 756 height 366
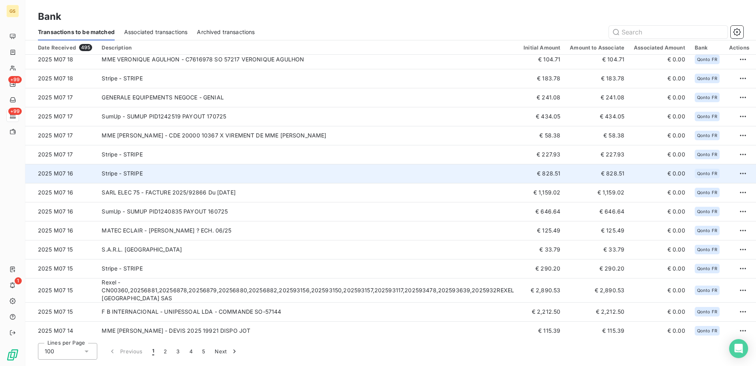
scroll to position [1468, 0]
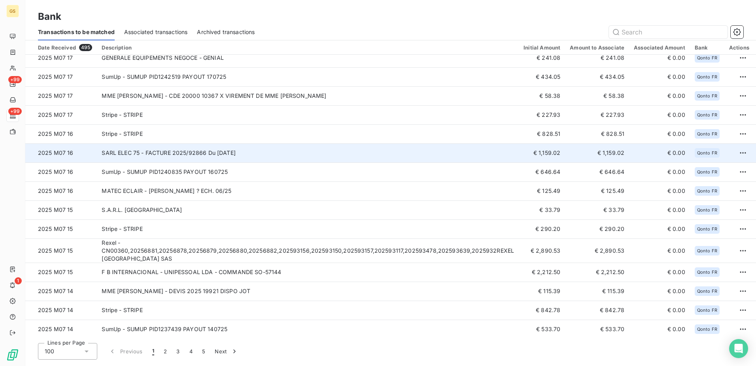
click at [288, 151] on td "SARL ELEC 75 - FACTURE 2025/92866 Du [DATE]" at bounding box center [308, 152] width 422 height 19
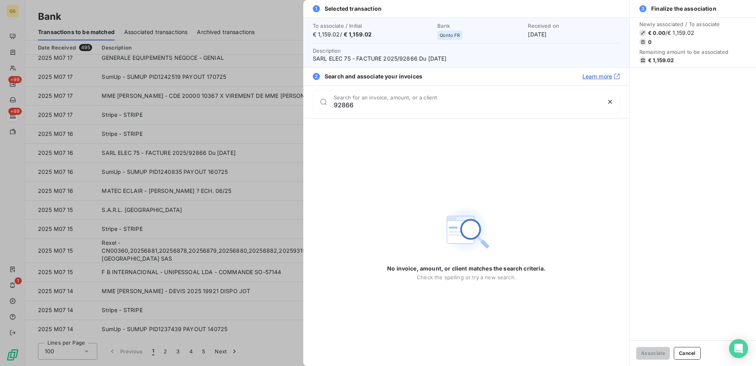
drag, startPoint x: 364, startPoint y: 103, endPoint x: 286, endPoint y: 107, distance: 77.6
click at [286, 365] on div "1 Selected transaction To associate / Initial € 1,159.02 / € 1,159.02 Bank Qont…" at bounding box center [378, 366] width 756 height 0
type input "92866"
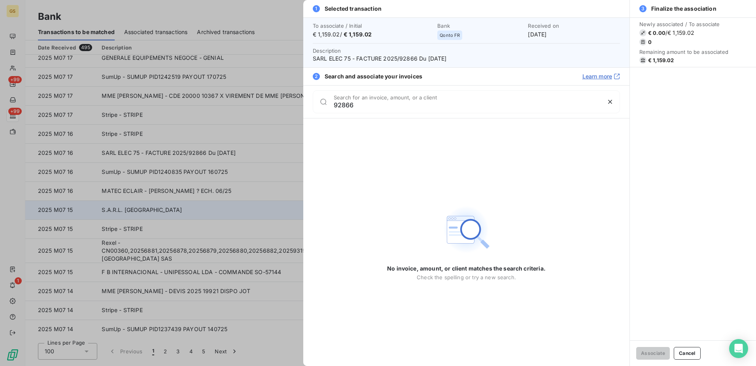
click at [151, 208] on div at bounding box center [378, 183] width 756 height 366
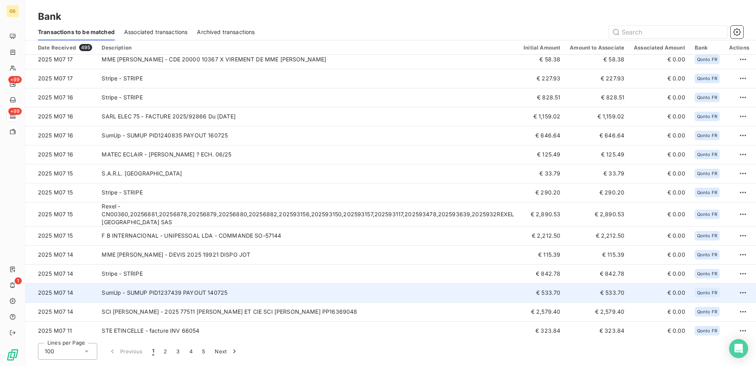
scroll to position [1548, 0]
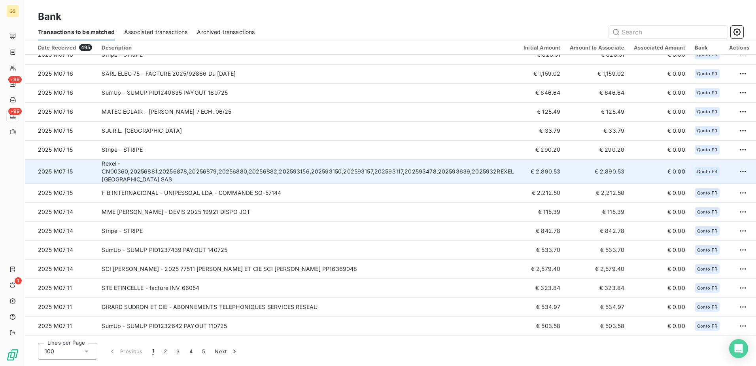
click at [285, 181] on td "Rexel - CN00360,20256881,20256878,20256879,20256880,20256882,202593156,20259315…" at bounding box center [308, 171] width 422 height 24
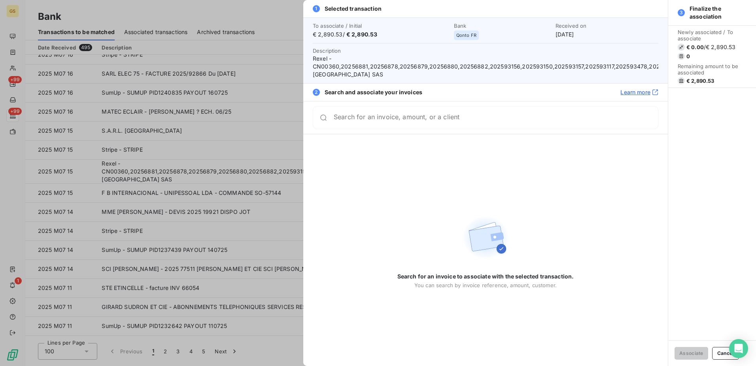
click at [357, 68] on span "Rexel - CN00360,20256881,20256878,20256879,20256880,20256882,202593156,20259315…" at bounding box center [486, 67] width 346 height 24
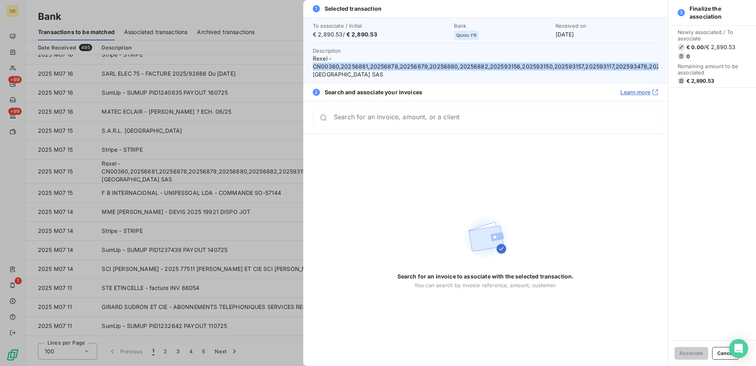
click at [357, 68] on span "Rexel - CN00360,20256881,20256878,20256879,20256880,20256882,202593156,20259315…" at bounding box center [486, 67] width 346 height 24
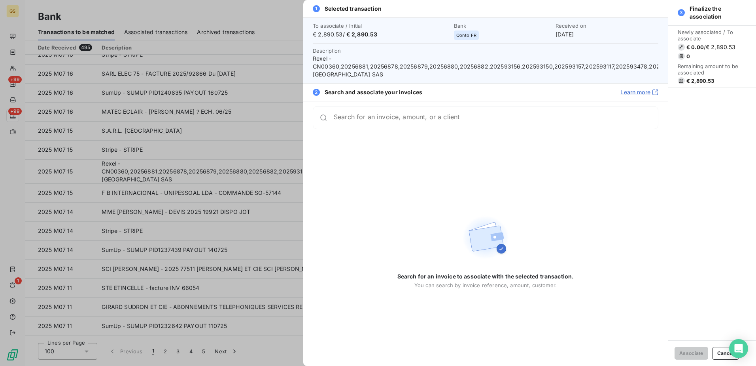
drag, startPoint x: 357, startPoint y: 68, endPoint x: 404, endPoint y: 86, distance: 50.0
click at [404, 86] on div "2 Search and associate your invoices Learn more" at bounding box center [485, 92] width 365 height 18
drag, startPoint x: 342, startPoint y: 67, endPoint x: 368, endPoint y: 66, distance: 25.3
click at [368, 66] on span "Rexel - CN00360,20256881,20256878,20256879,20256880,20256882,202593156,20259315…" at bounding box center [486, 67] width 346 height 24
drag, startPoint x: 368, startPoint y: 66, endPoint x: 358, endPoint y: 68, distance: 9.4
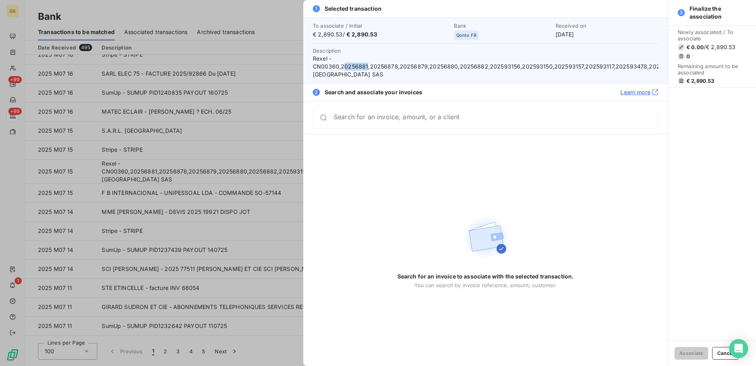
click at [368, 66] on span "Rexel - CN00360,20256881,20256878,20256879,20256880,20256882,202593156,20259315…" at bounding box center [486, 67] width 346 height 24
drag, startPoint x: 340, startPoint y: 66, endPoint x: 366, endPoint y: 63, distance: 25.9
click at [366, 63] on span "Rexel - CN00360,20256881,20256878,20256879,20256880,20256882,202593156,20259315…" at bounding box center [486, 67] width 346 height 24
click at [218, 53] on div at bounding box center [378, 183] width 756 height 366
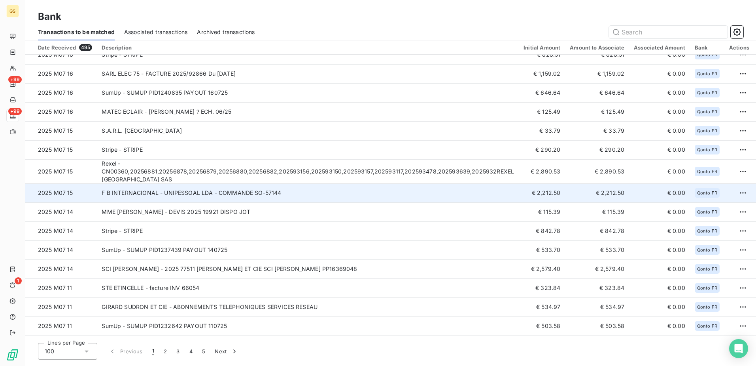
click at [280, 193] on td "F B INTERNACIONAL - UNIPESSOAL LDA - COMMANDE SO-57144" at bounding box center [308, 192] width 422 height 19
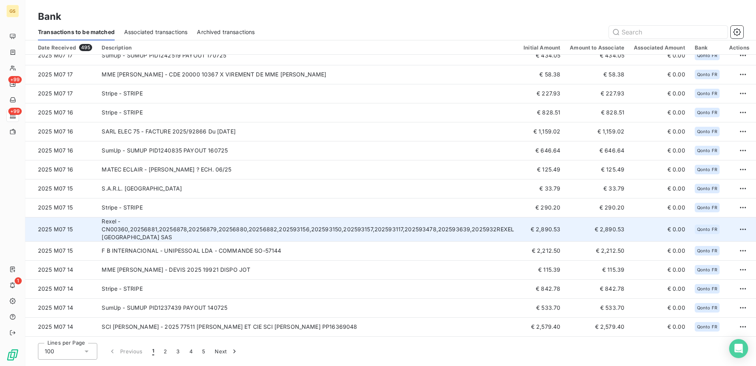
scroll to position [1503, 0]
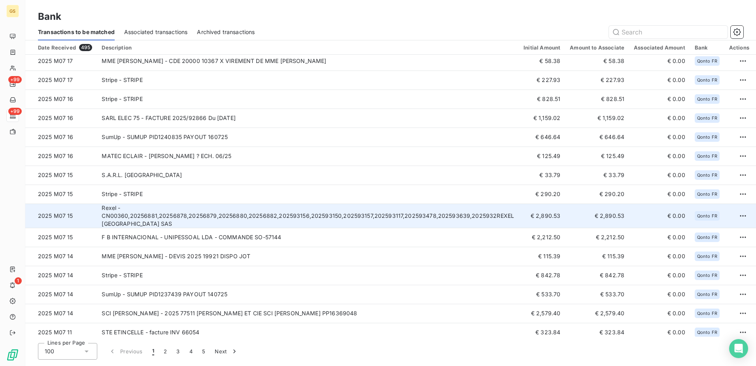
click at [306, 214] on td "Rexel - CN00360,20256881,20256878,20256879,20256880,20256882,202593156,20259315…" at bounding box center [308, 215] width 422 height 24
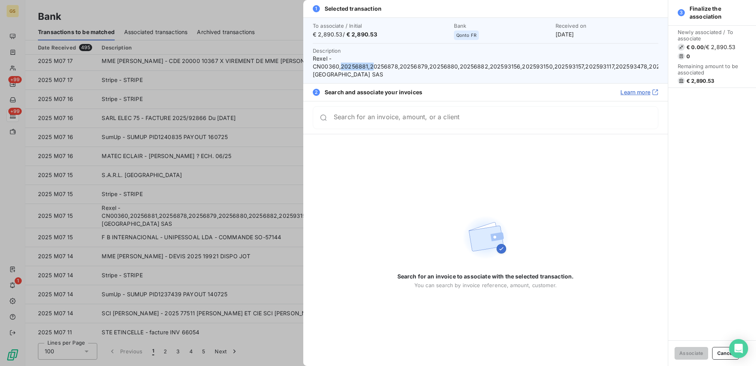
drag, startPoint x: 341, startPoint y: 65, endPoint x: 371, endPoint y: 65, distance: 30.9
click at [371, 65] on span "Rexel - CN00360,20256881,20256878,20256879,20256880,20256882,202593156,20259315…" at bounding box center [486, 67] width 346 height 24
drag, startPoint x: 371, startPoint y: 65, endPoint x: 367, endPoint y: 65, distance: 4.7
click at [367, 65] on span "Rexel - CN00360,20256881,20256878,20256879,20256880,20256882,202593156,20259315…" at bounding box center [486, 67] width 346 height 24
drag, startPoint x: 341, startPoint y: 65, endPoint x: 367, endPoint y: 65, distance: 25.3
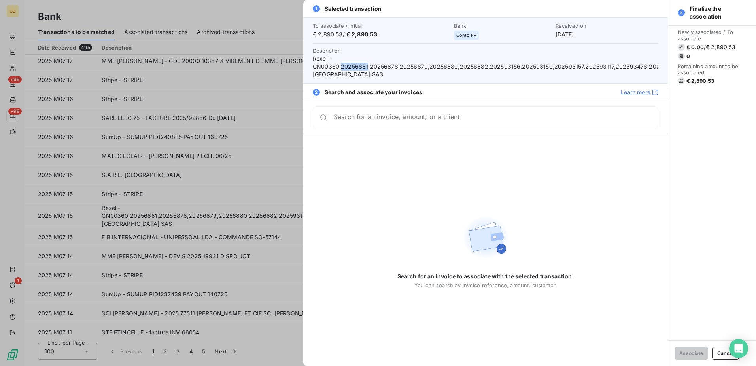
click at [367, 65] on span "Rexel - CN00360,20256881,20256878,20256879,20256880,20256882,202593156,20259315…" at bounding box center [486, 67] width 346 height 24
click at [380, 64] on span "Rexel - CN00360,20256881,20256878,20256879,20256880,20256882,202593156,20259315…" at bounding box center [486, 67] width 346 height 24
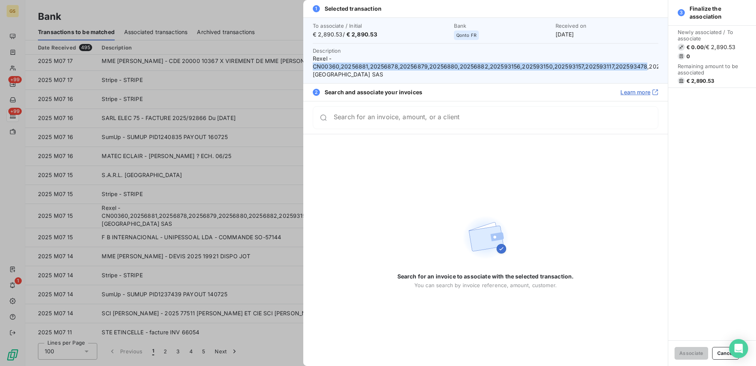
drag, startPoint x: 312, startPoint y: 64, endPoint x: 639, endPoint y: 65, distance: 326.8
click at [639, 65] on div "To associate / Initial € 2,890.53 / € 2,890.53 Bank Qonto FR Received on [DATE]…" at bounding box center [485, 50] width 365 height 66
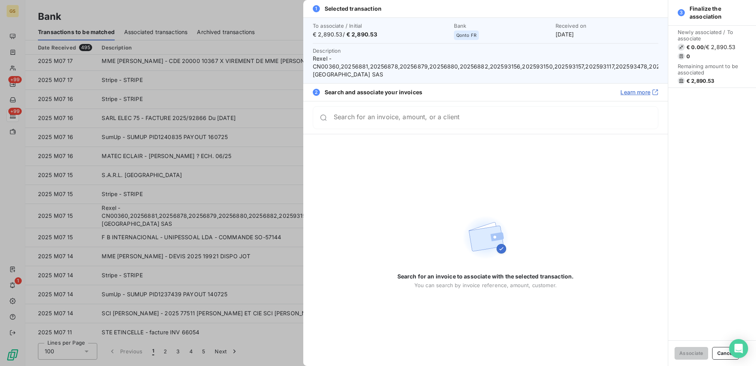
click at [63, 85] on div at bounding box center [378, 183] width 756 height 366
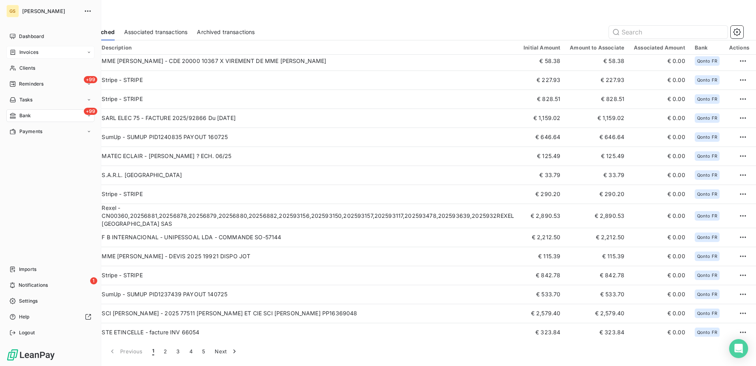
drag, startPoint x: 18, startPoint y: 69, endPoint x: 34, endPoint y: 50, distance: 25.0
click at [24, 69] on span "Clients" at bounding box center [27, 67] width 16 height 7
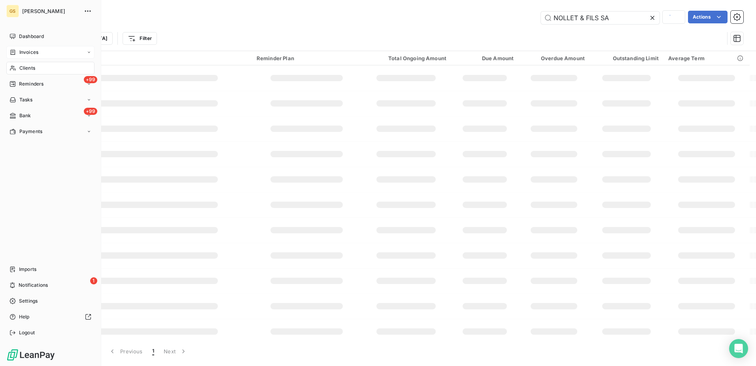
click at [34, 50] on span "Invoices" at bounding box center [28, 52] width 19 height 7
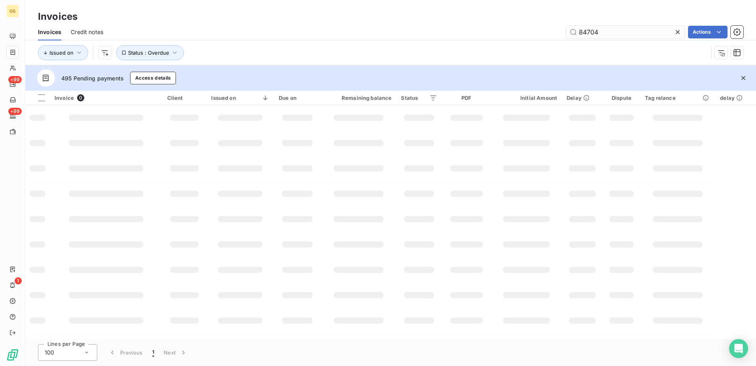
click at [603, 27] on input "84704" at bounding box center [625, 32] width 119 height 13
type input "93117"
click at [413, 188] on td at bounding box center [419, 193] width 46 height 25
click at [532, 190] on td at bounding box center [526, 193] width 71 height 25
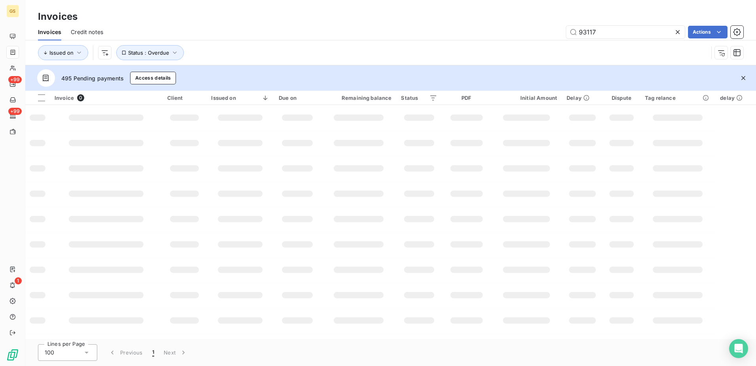
click at [511, 208] on td at bounding box center [526, 218] width 71 height 25
